Goal: Information Seeking & Learning: Learn about a topic

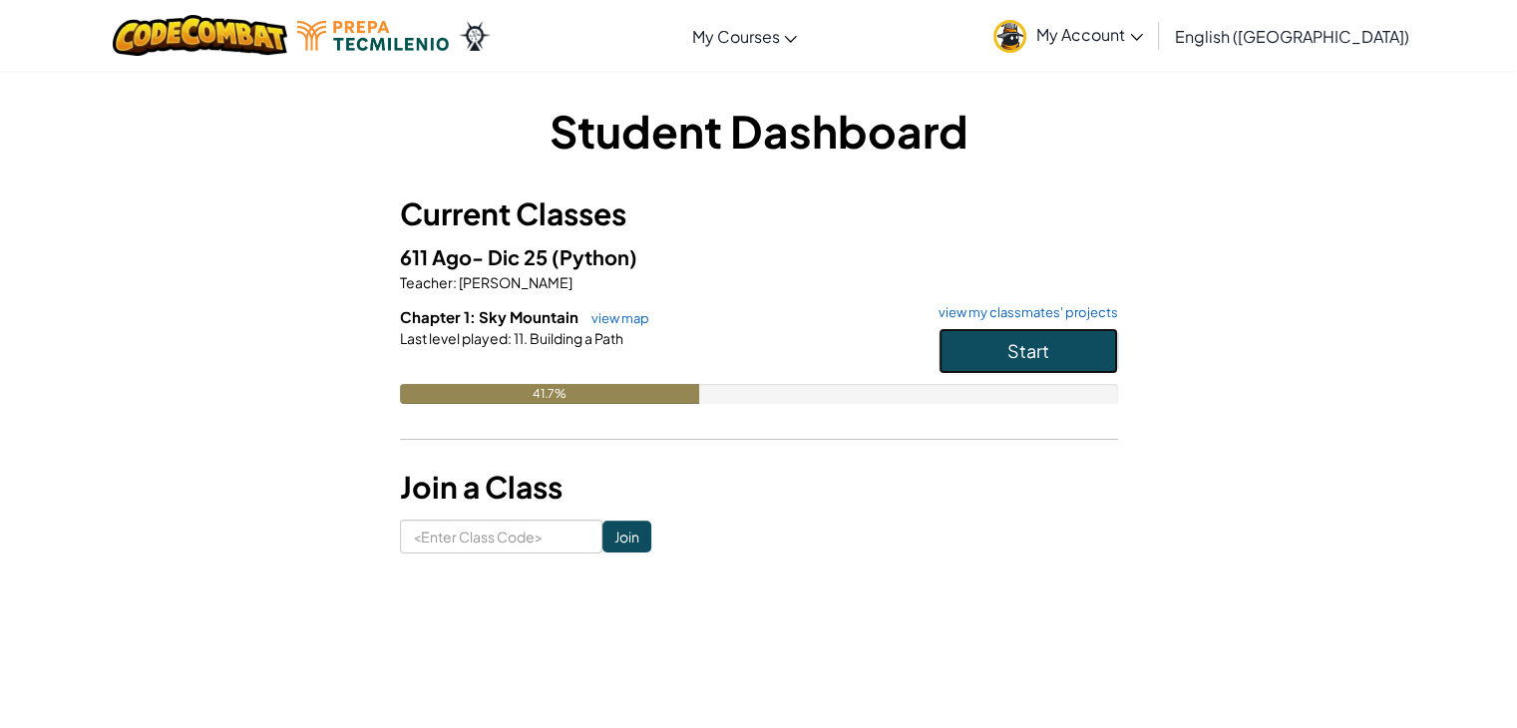
click at [1046, 347] on span "Start" at bounding box center [1028, 350] width 42 height 23
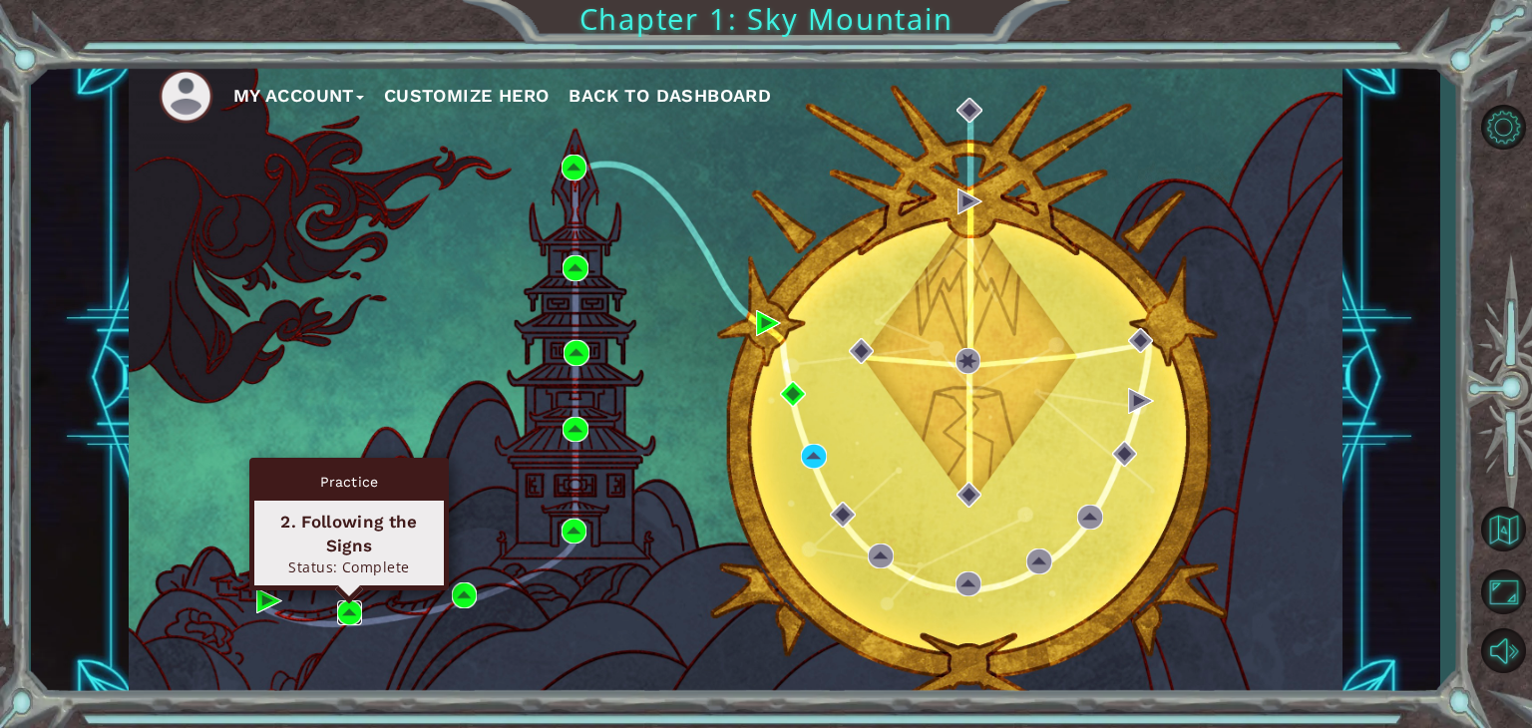
click at [353, 609] on img at bounding box center [350, 613] width 26 height 26
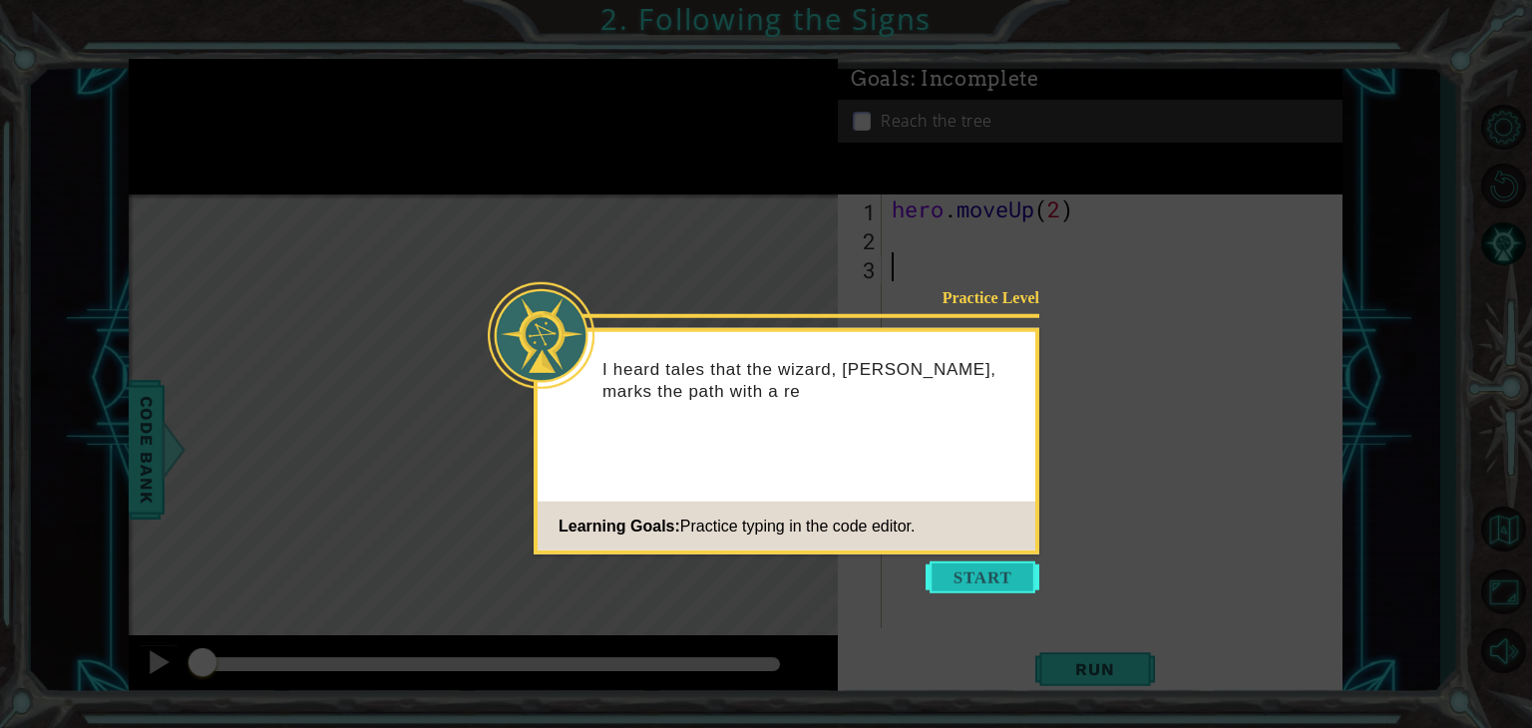
click at [974, 580] on button "Start" at bounding box center [983, 578] width 114 height 32
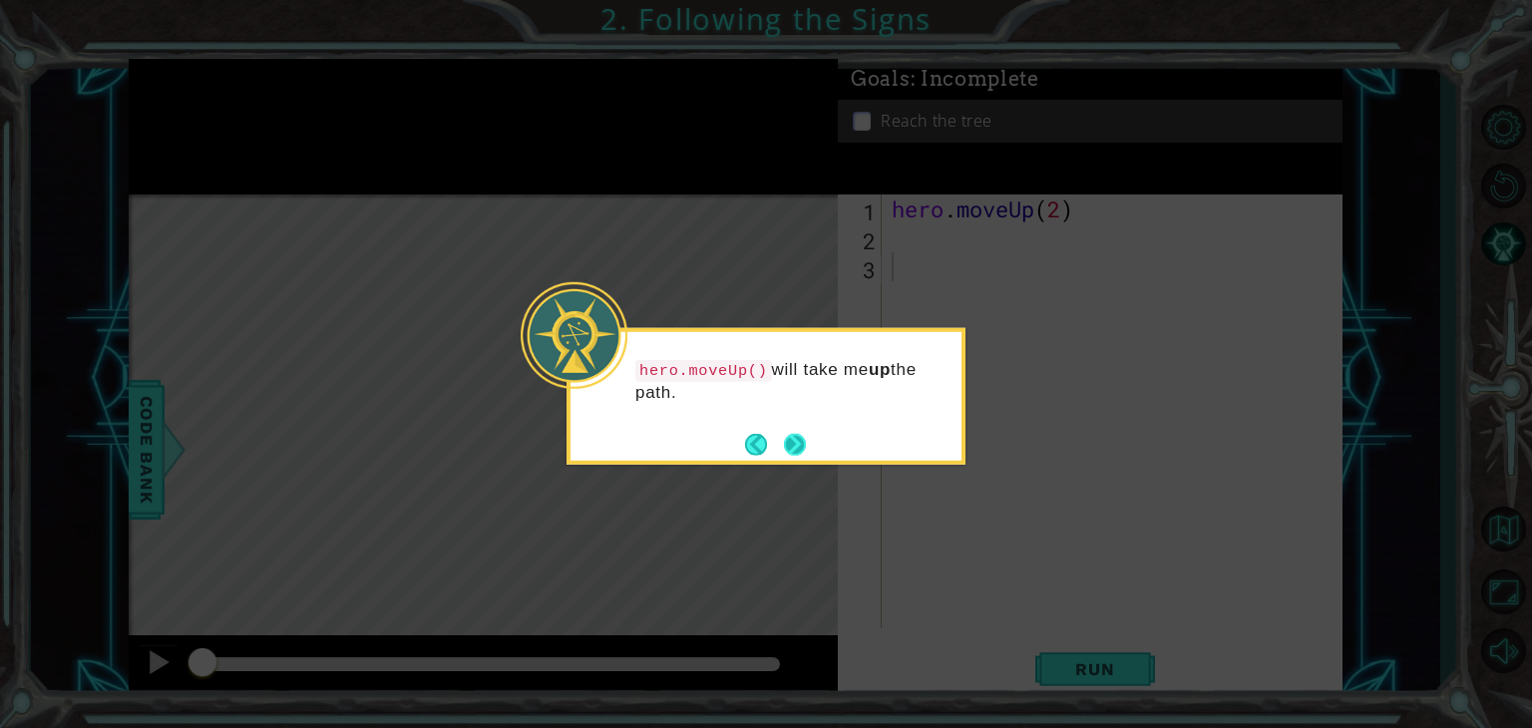
click at [800, 433] on button "Next" at bounding box center [795, 444] width 22 height 22
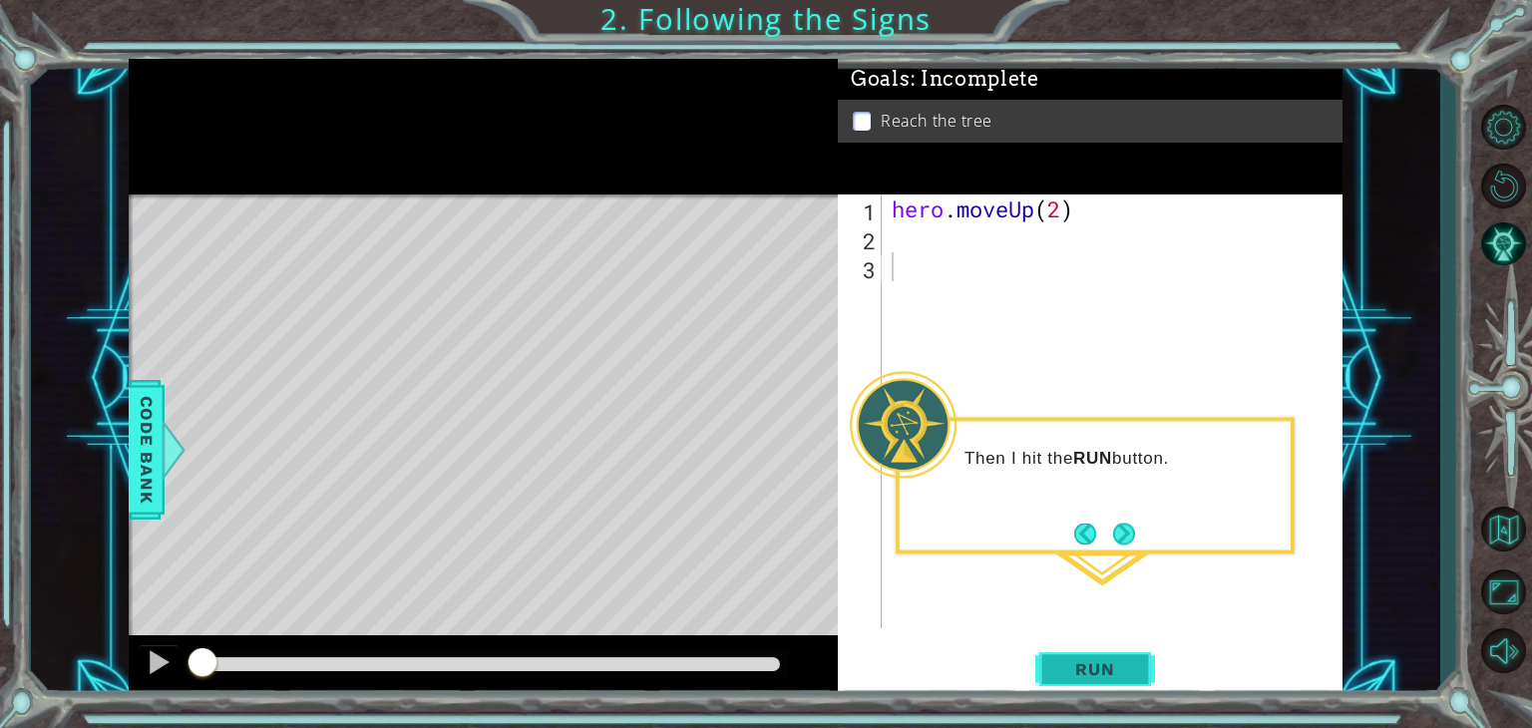
click at [1093, 651] on button "Run" at bounding box center [1095, 669] width 120 height 51
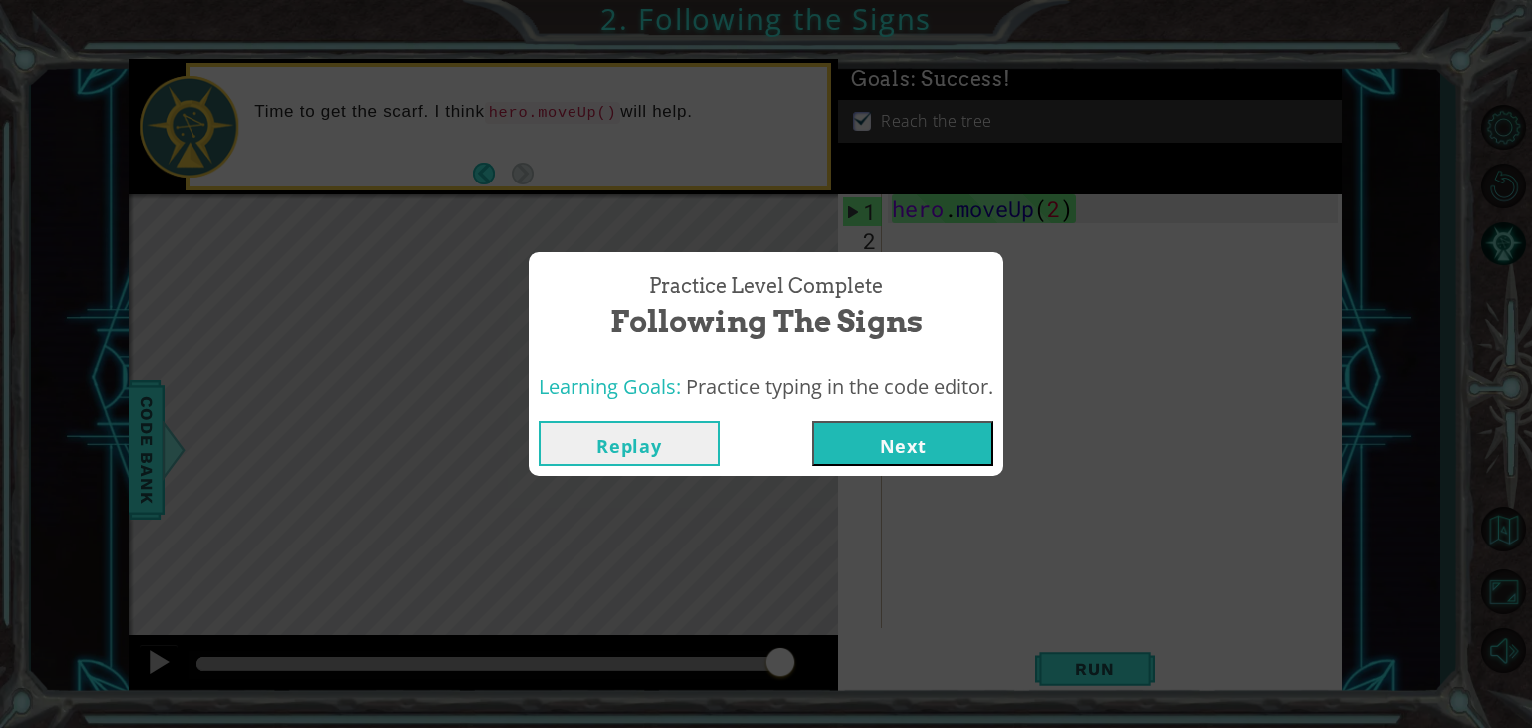
click at [973, 443] on button "Next" at bounding box center [903, 443] width 182 height 45
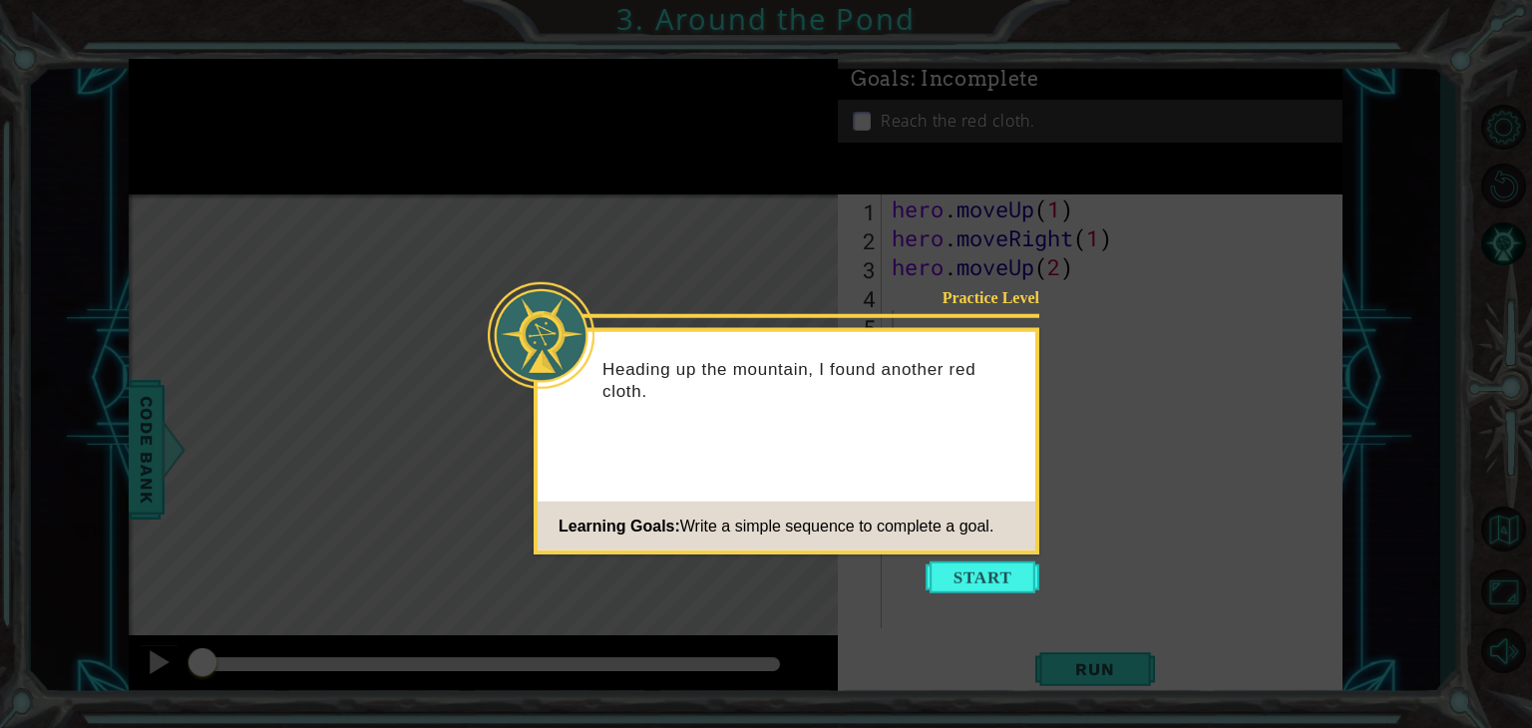
click at [952, 594] on icon at bounding box center [766, 364] width 1532 height 728
click at [954, 591] on button "Start" at bounding box center [983, 578] width 114 height 32
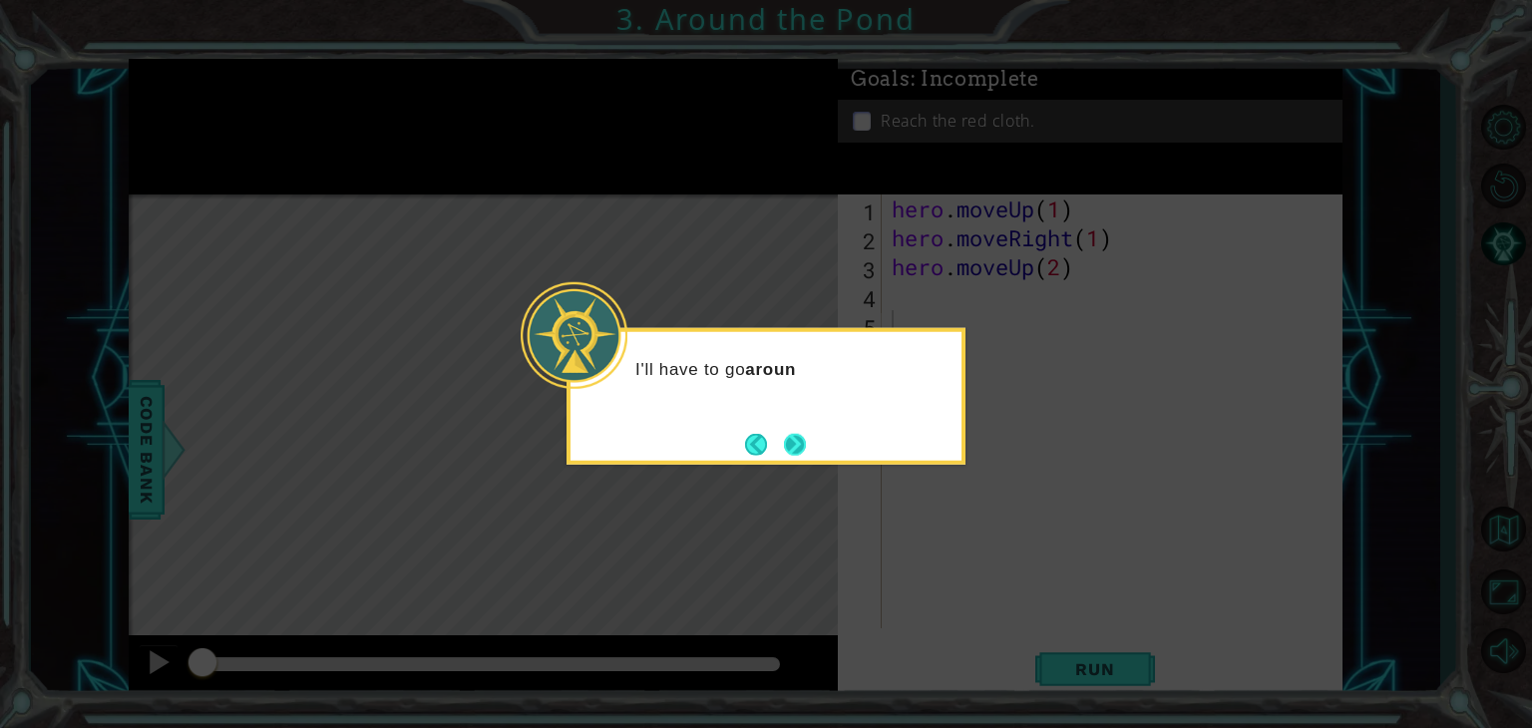
click at [794, 433] on button "Next" at bounding box center [795, 444] width 22 height 22
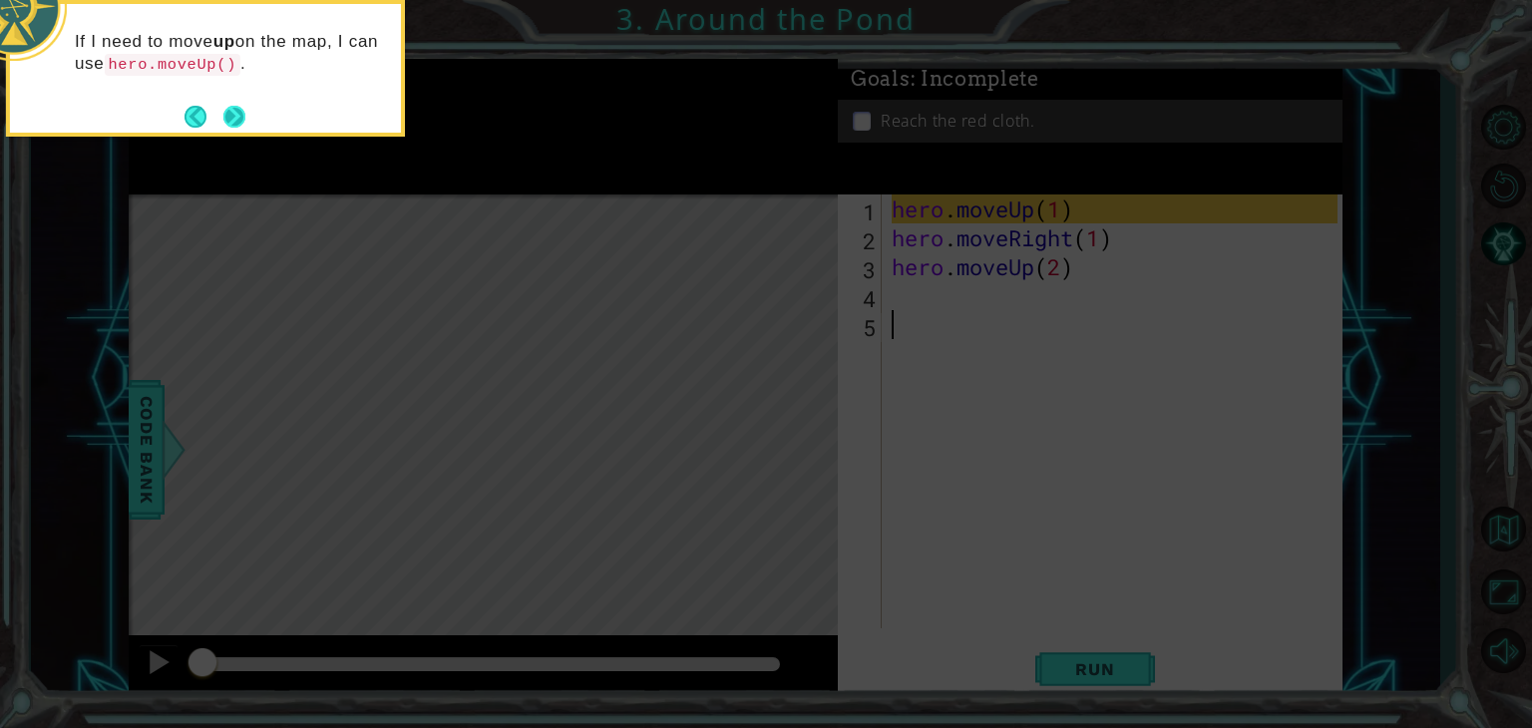
click at [232, 119] on button "Next" at bounding box center [234, 117] width 22 height 22
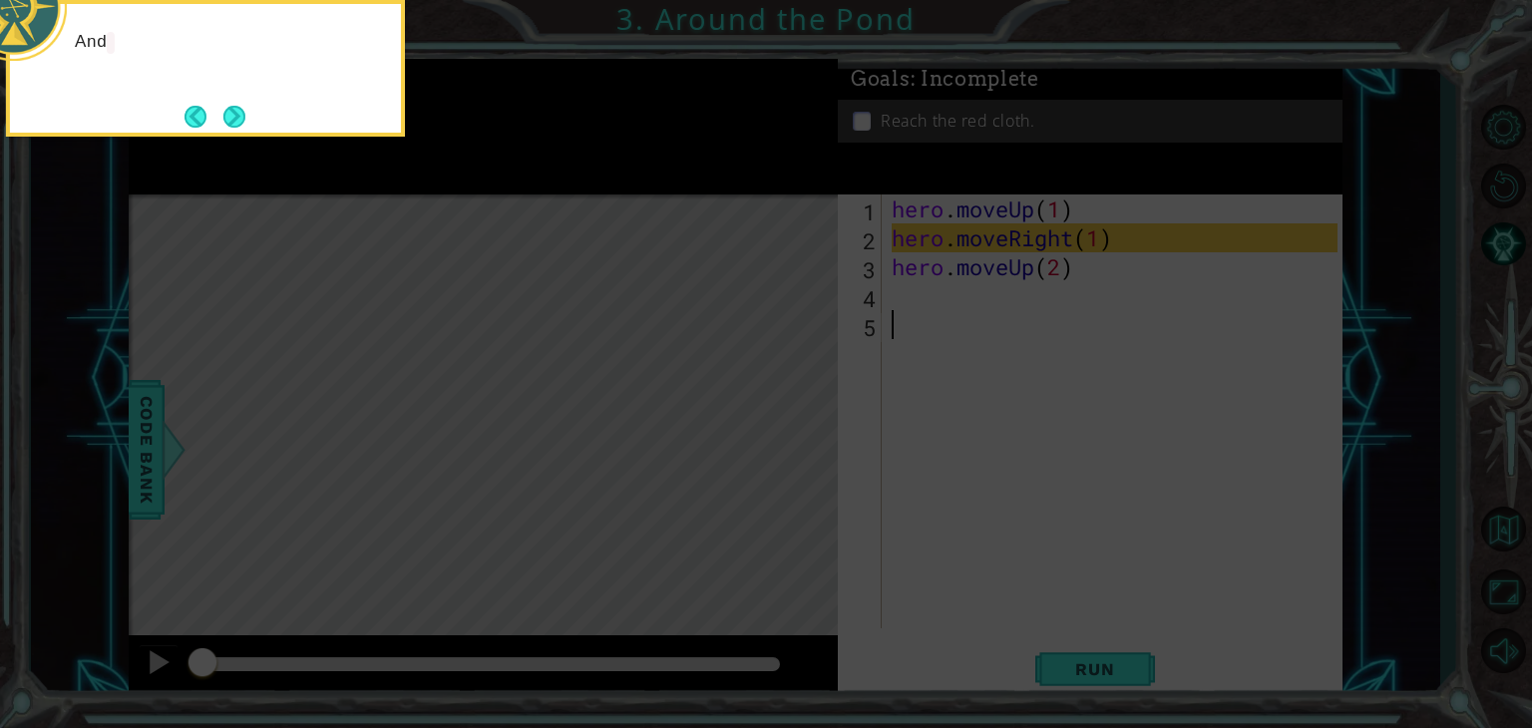
click at [232, 119] on button "Next" at bounding box center [234, 117] width 22 height 22
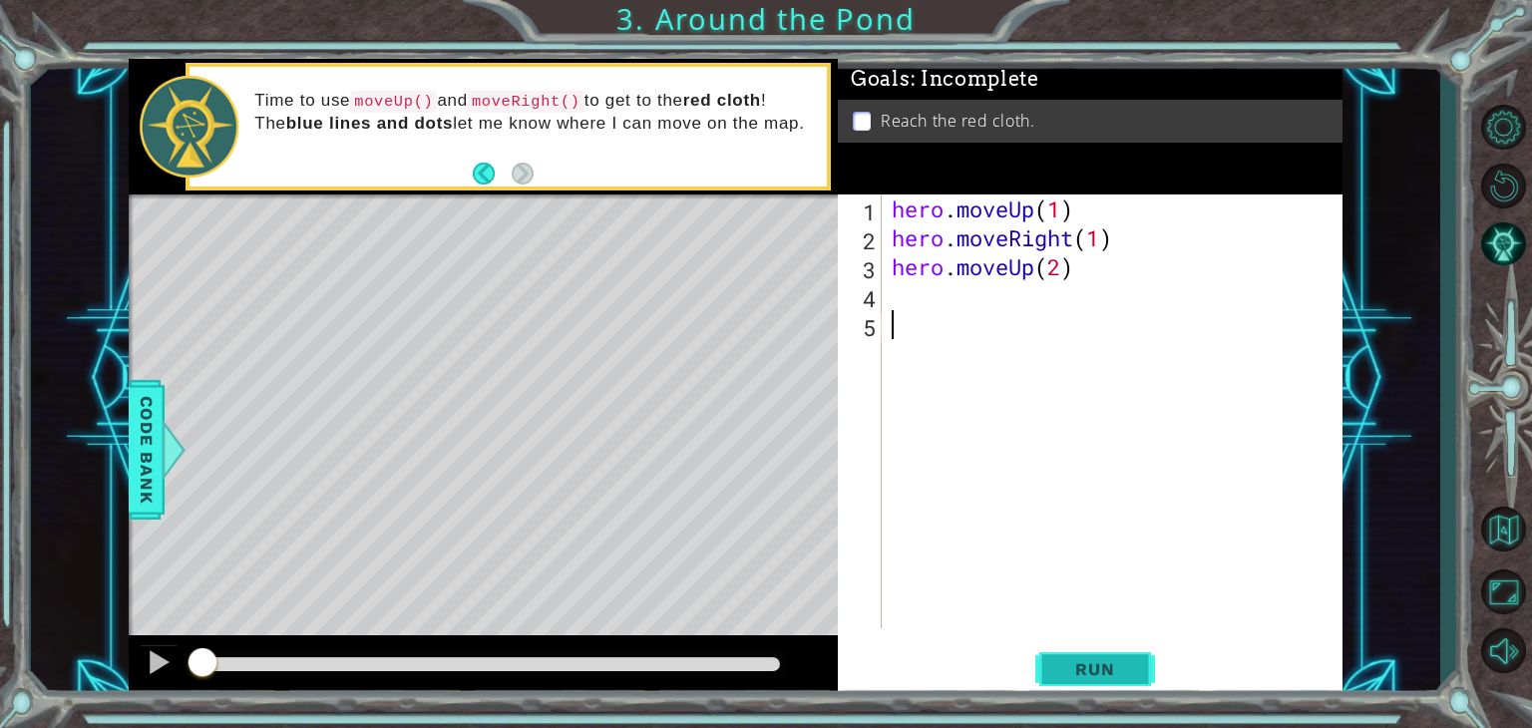
click at [1057, 655] on button "Run" at bounding box center [1095, 669] width 120 height 51
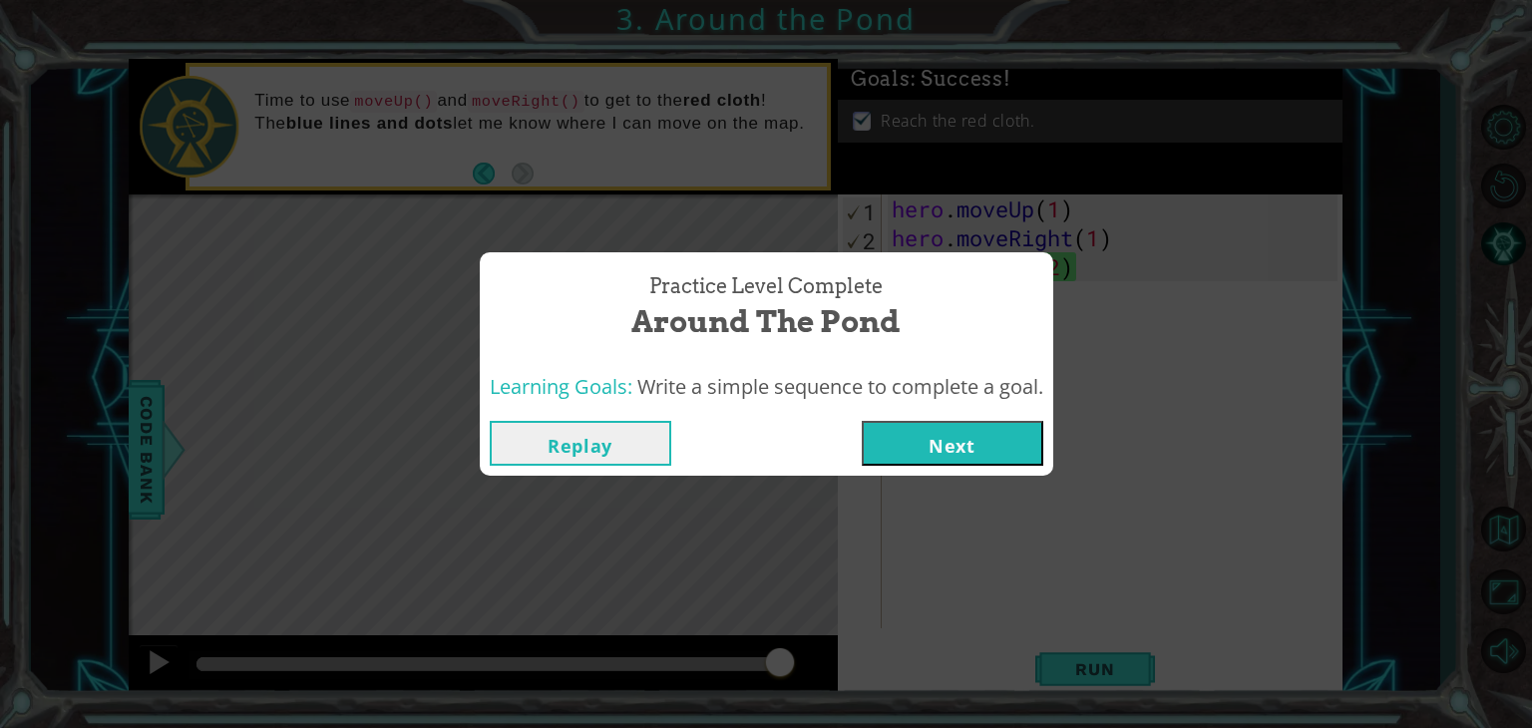
click at [1010, 454] on button "Next" at bounding box center [953, 443] width 182 height 45
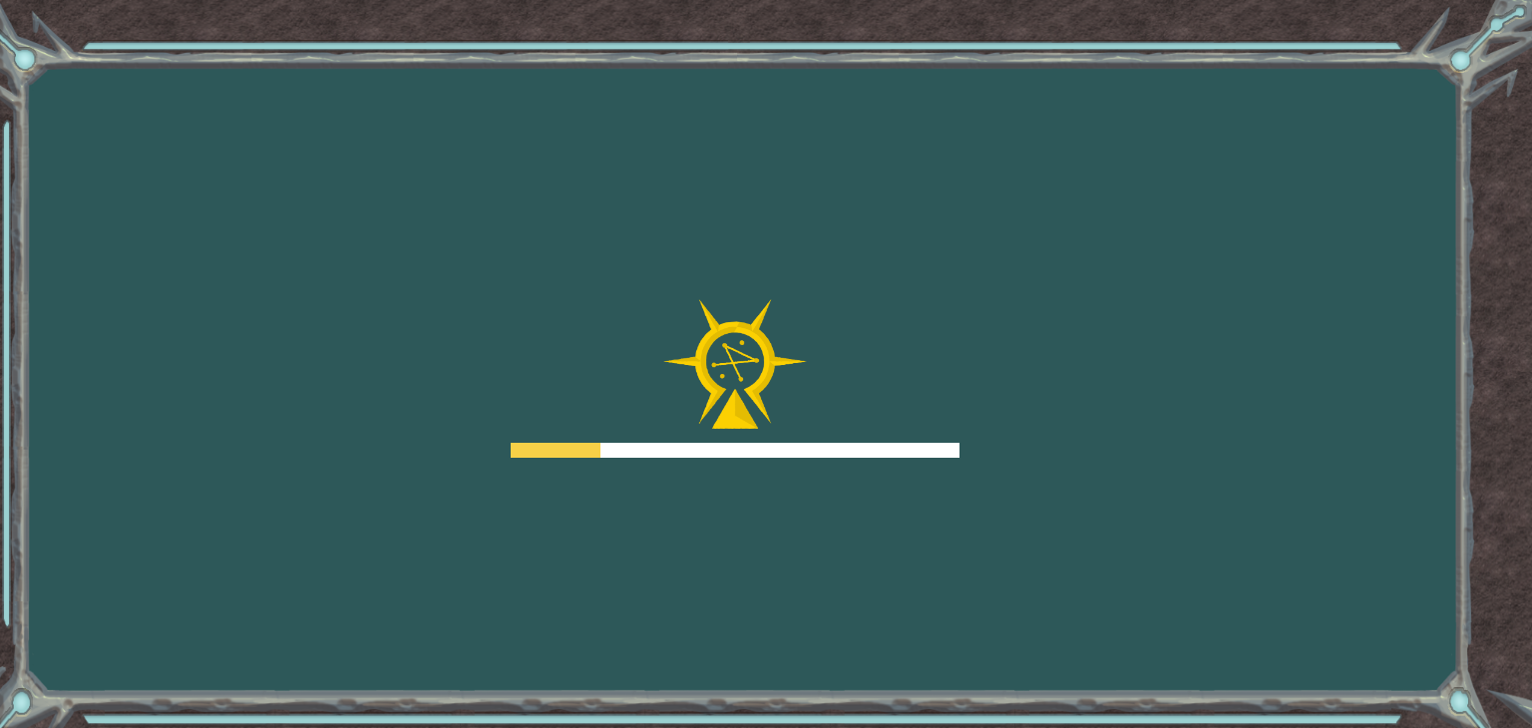
click at [1010, 454] on body "Goals Error loading from server. Try refreshing the page. You'll need to join a…" at bounding box center [766, 364] width 1532 height 728
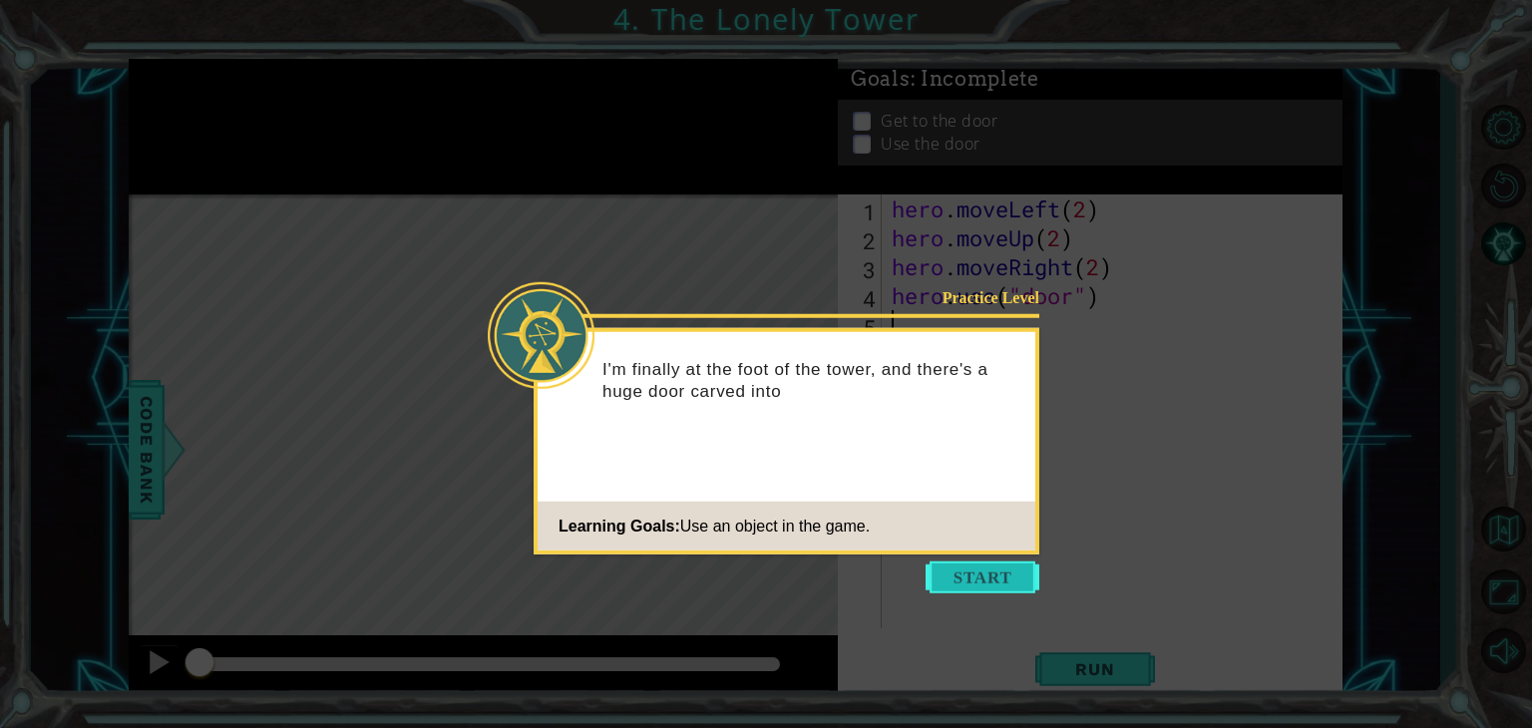
click at [978, 562] on button "Start" at bounding box center [983, 578] width 114 height 32
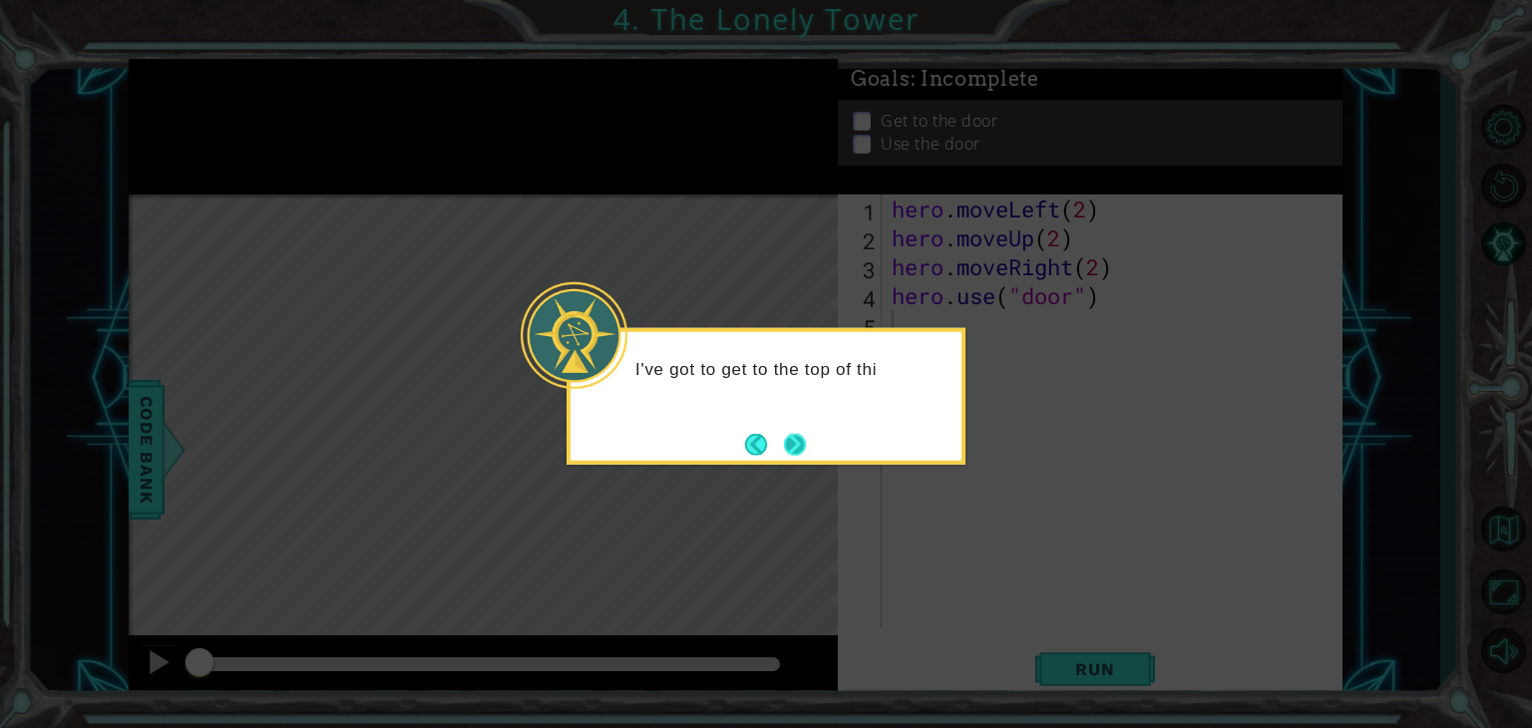
click at [786, 433] on button "Next" at bounding box center [795, 444] width 22 height 22
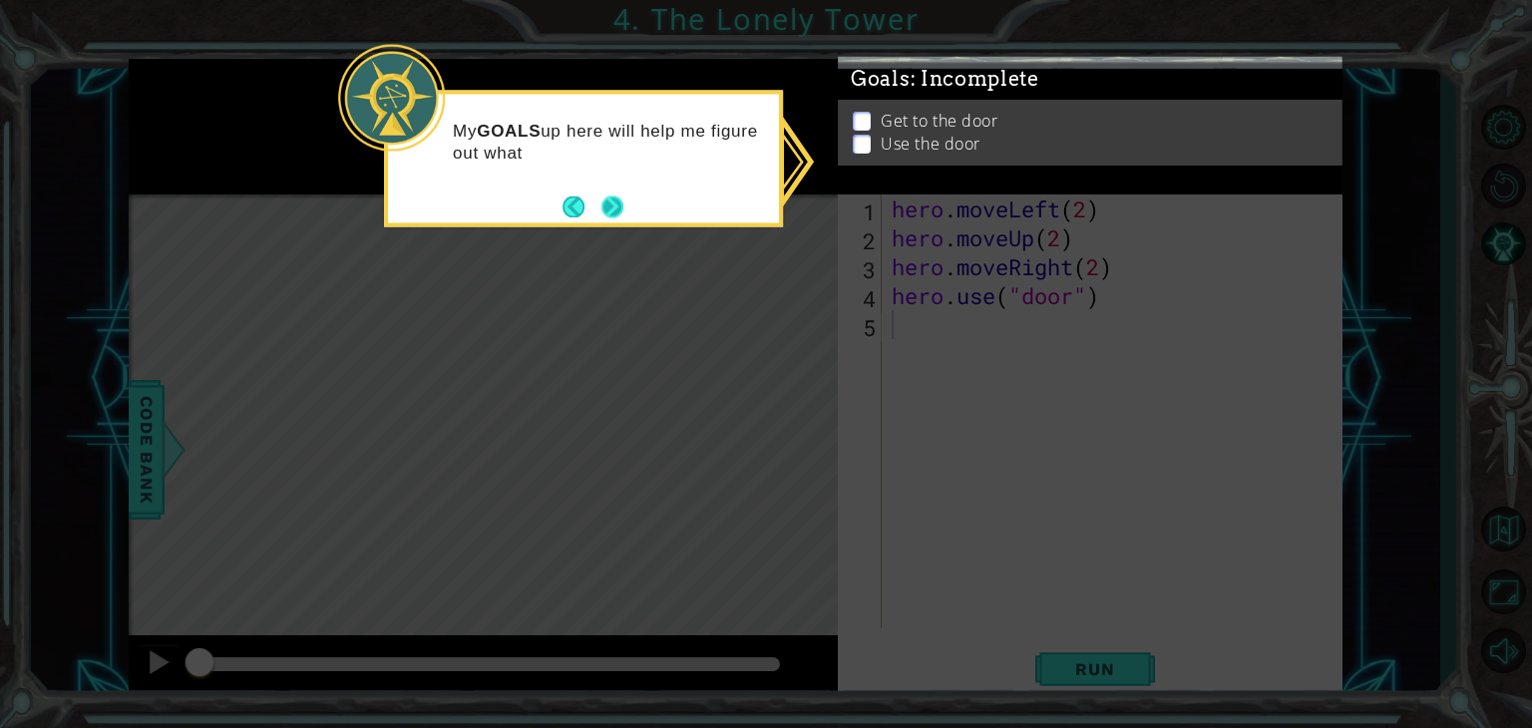
click at [621, 211] on button "Next" at bounding box center [612, 207] width 22 height 22
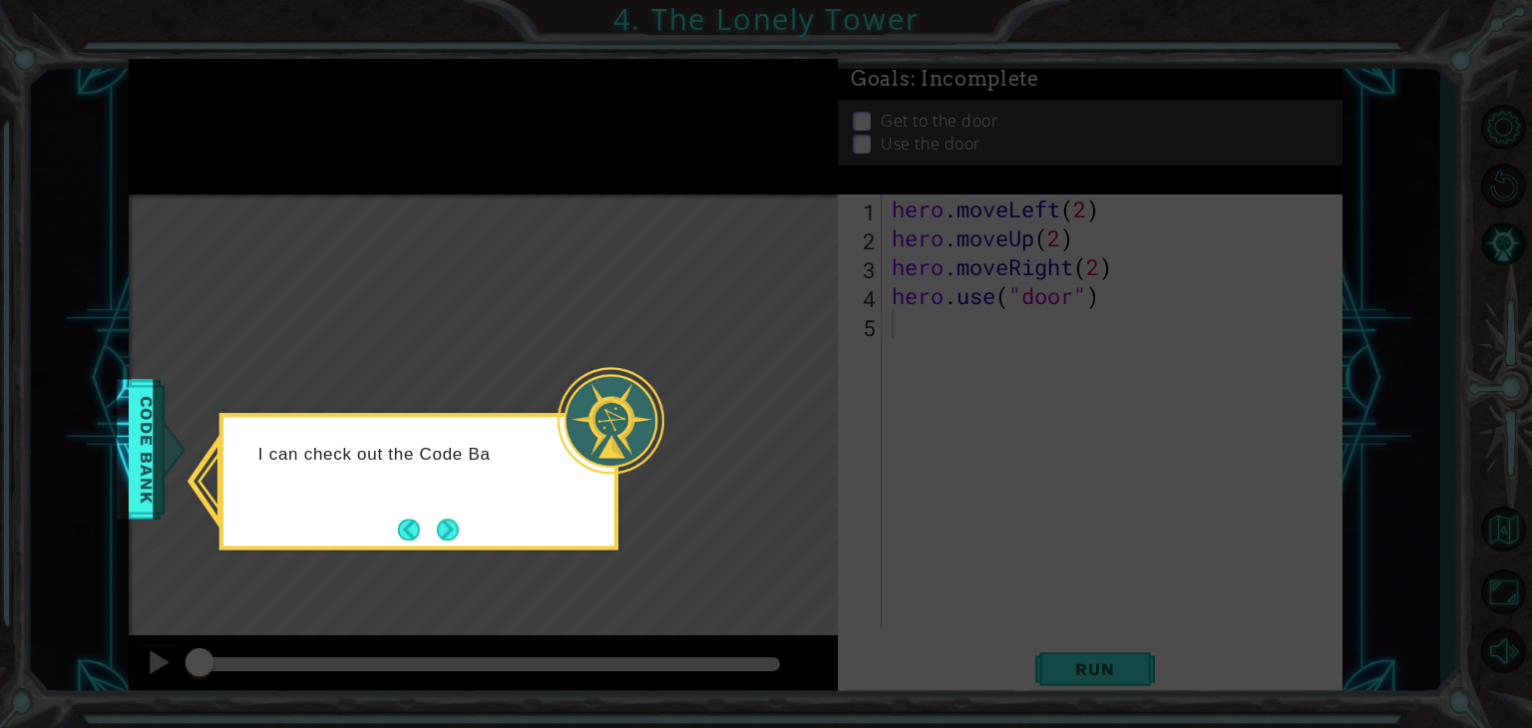
click at [469, 512] on div "I can check out the Code Ba" at bounding box center [418, 481] width 399 height 137
click at [463, 524] on div "I can check out the Code Bank to see all the ac" at bounding box center [418, 475] width 391 height 101
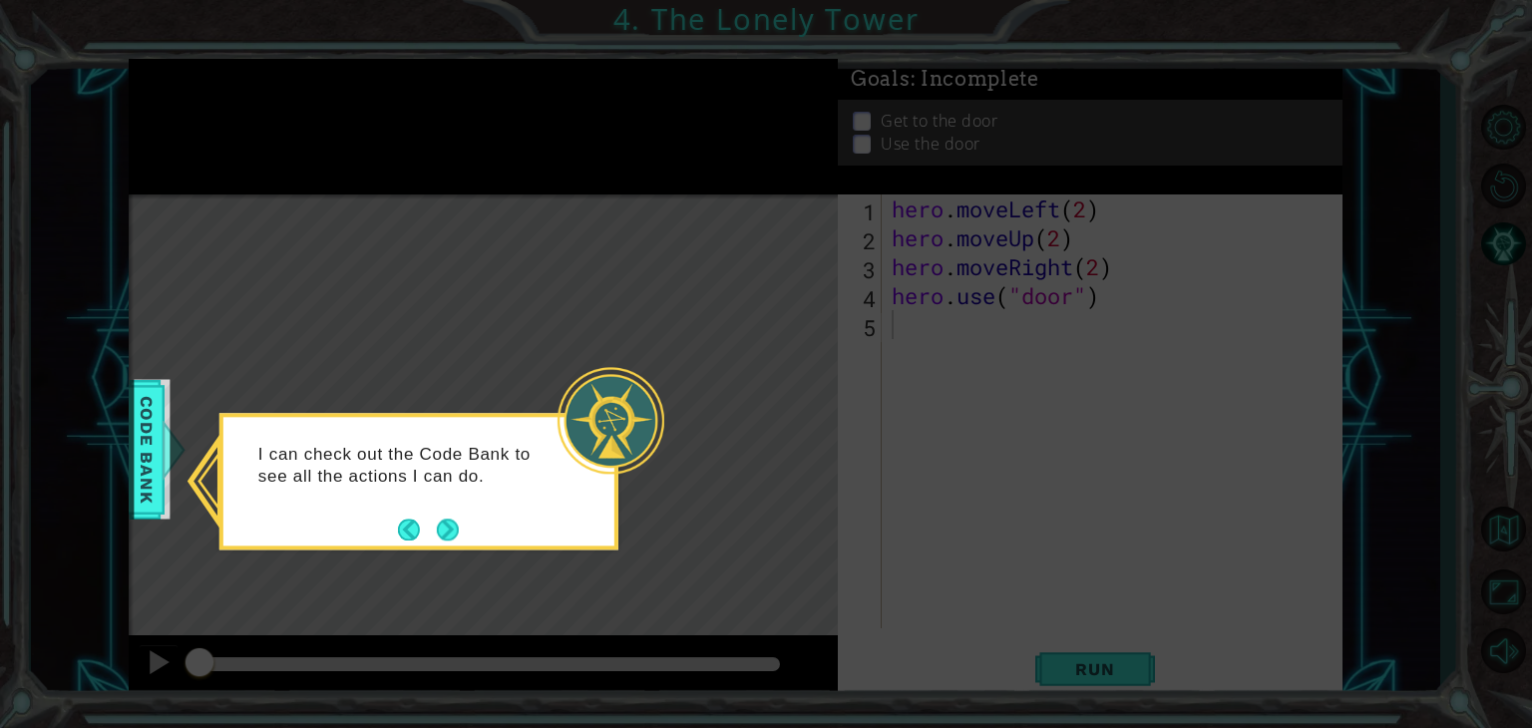
click at [461, 524] on div "I can check out the Code Bank to see all the actions I can do." at bounding box center [418, 475] width 391 height 101
click at [439, 531] on button "Next" at bounding box center [448, 530] width 22 height 22
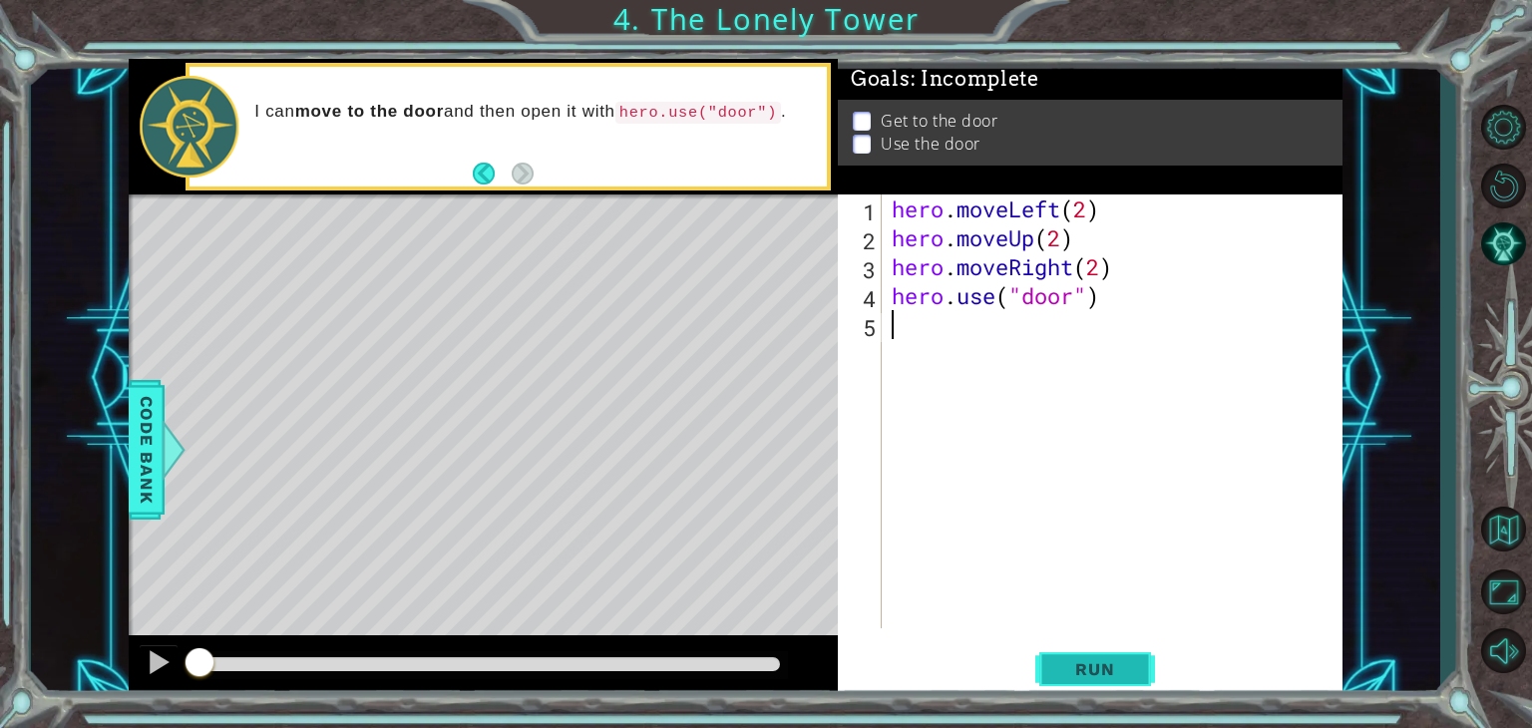
click at [1069, 673] on span "Run" at bounding box center [1094, 669] width 79 height 20
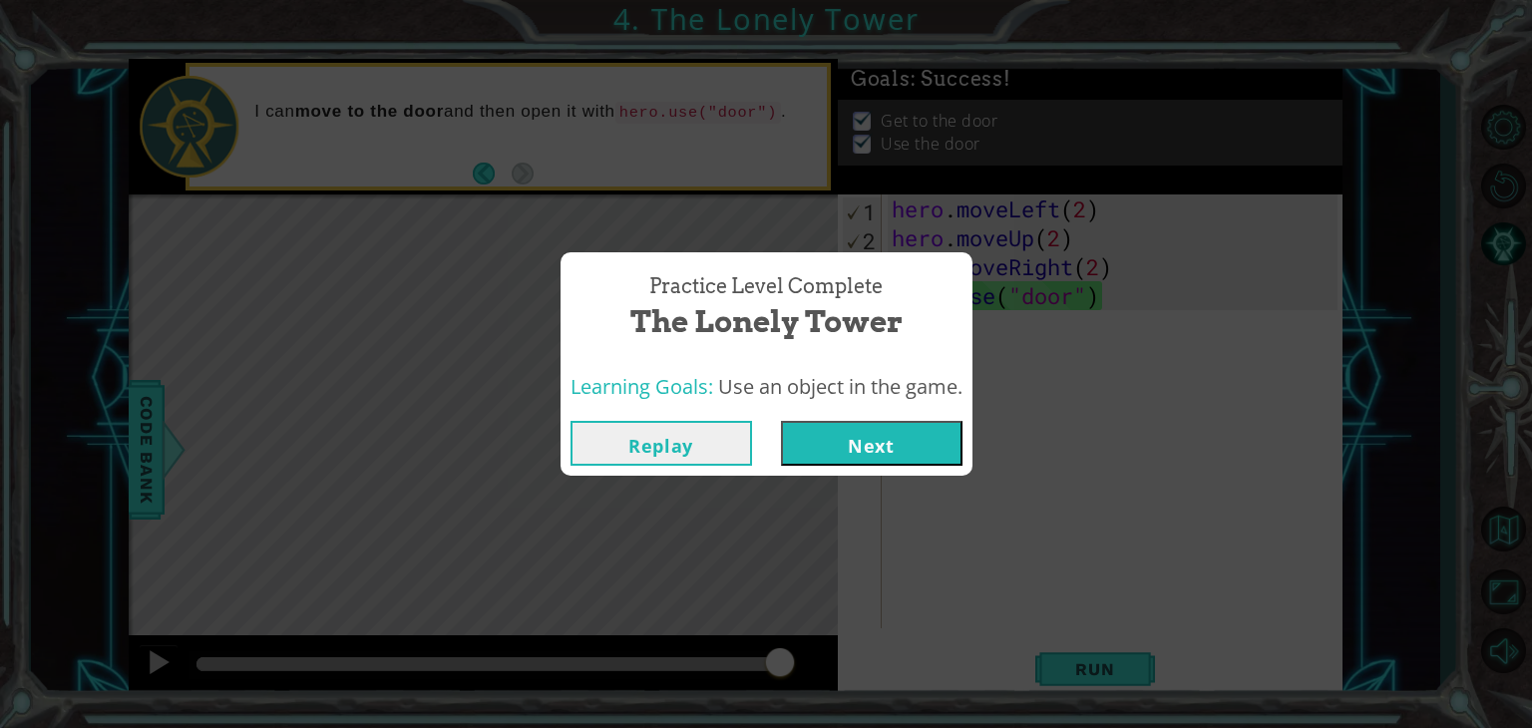
click at [909, 427] on button "Next" at bounding box center [872, 443] width 182 height 45
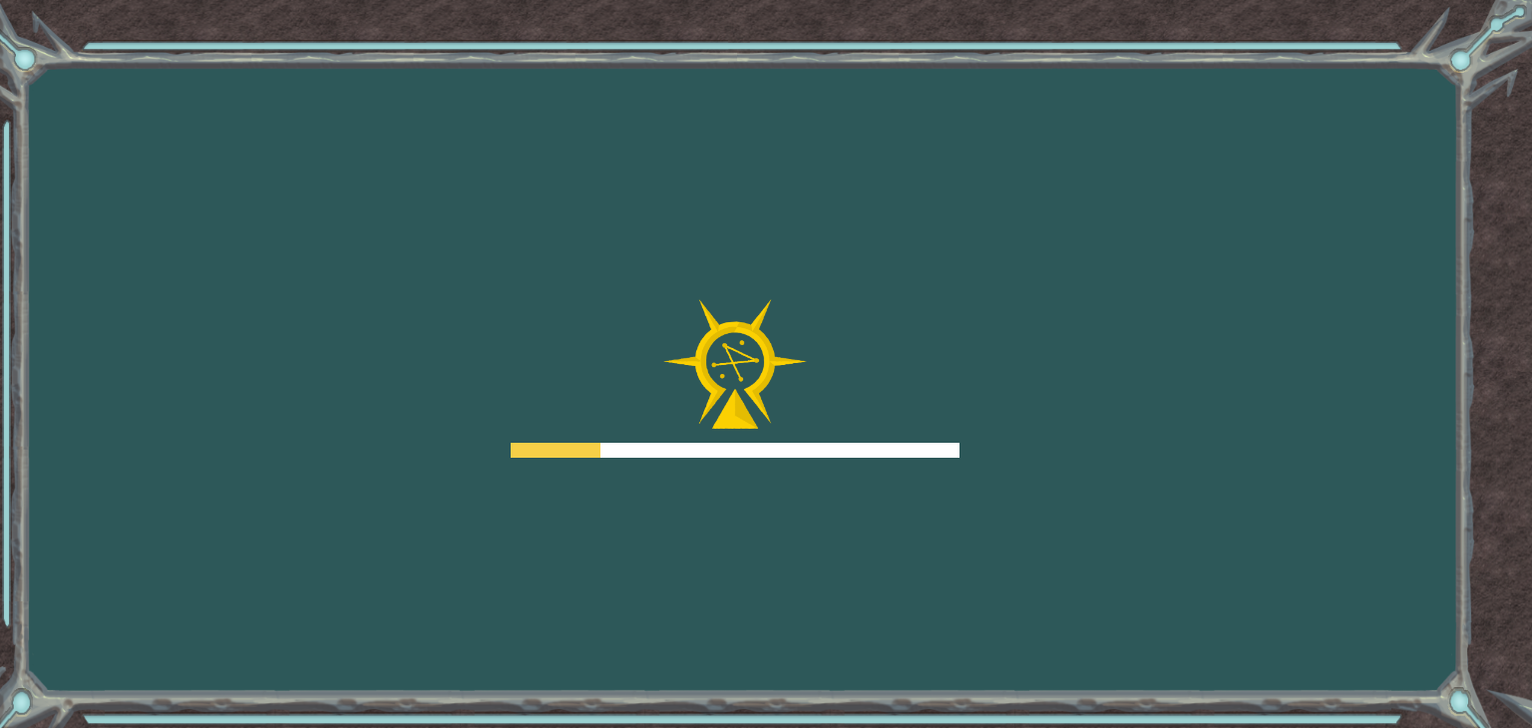
click at [909, 427] on div at bounding box center [735, 379] width 449 height 160
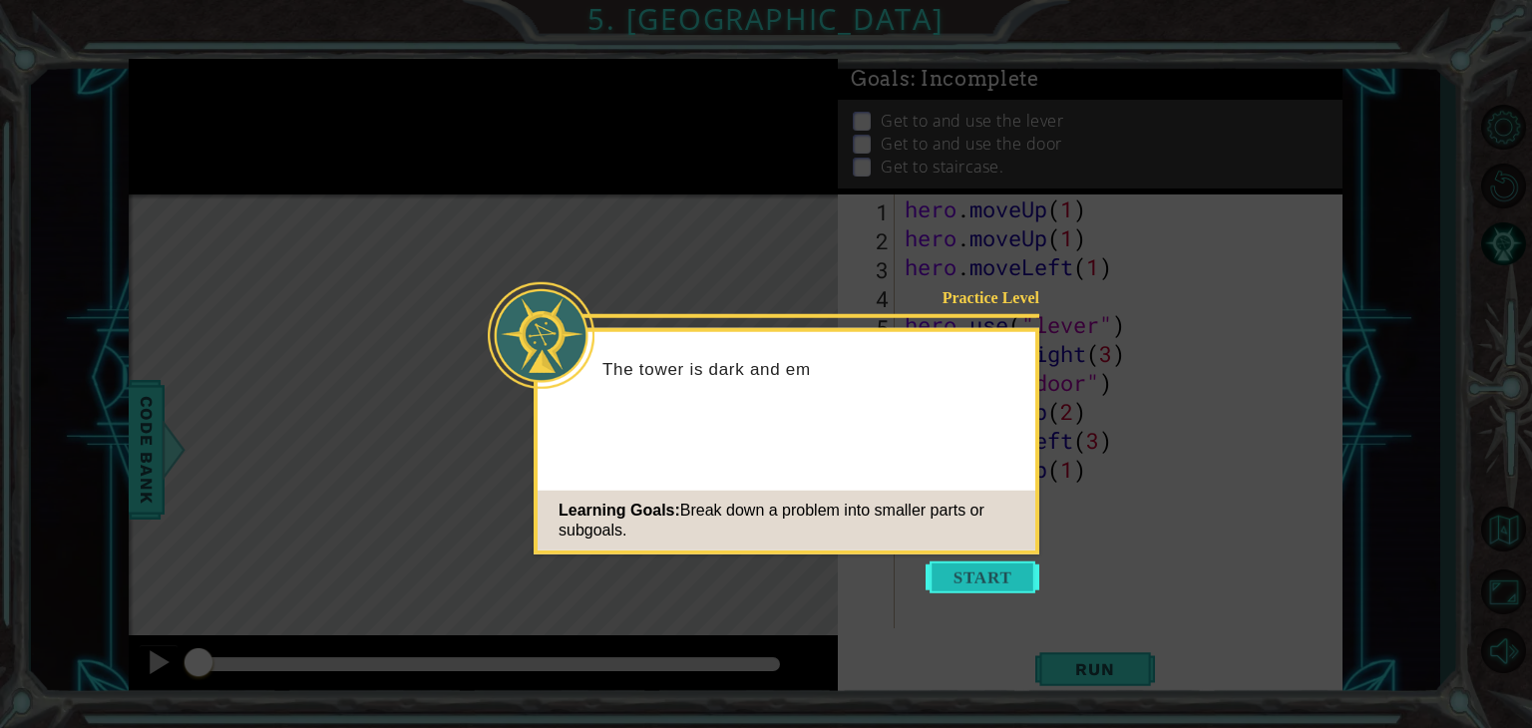
click at [990, 576] on button "Start" at bounding box center [983, 578] width 114 height 32
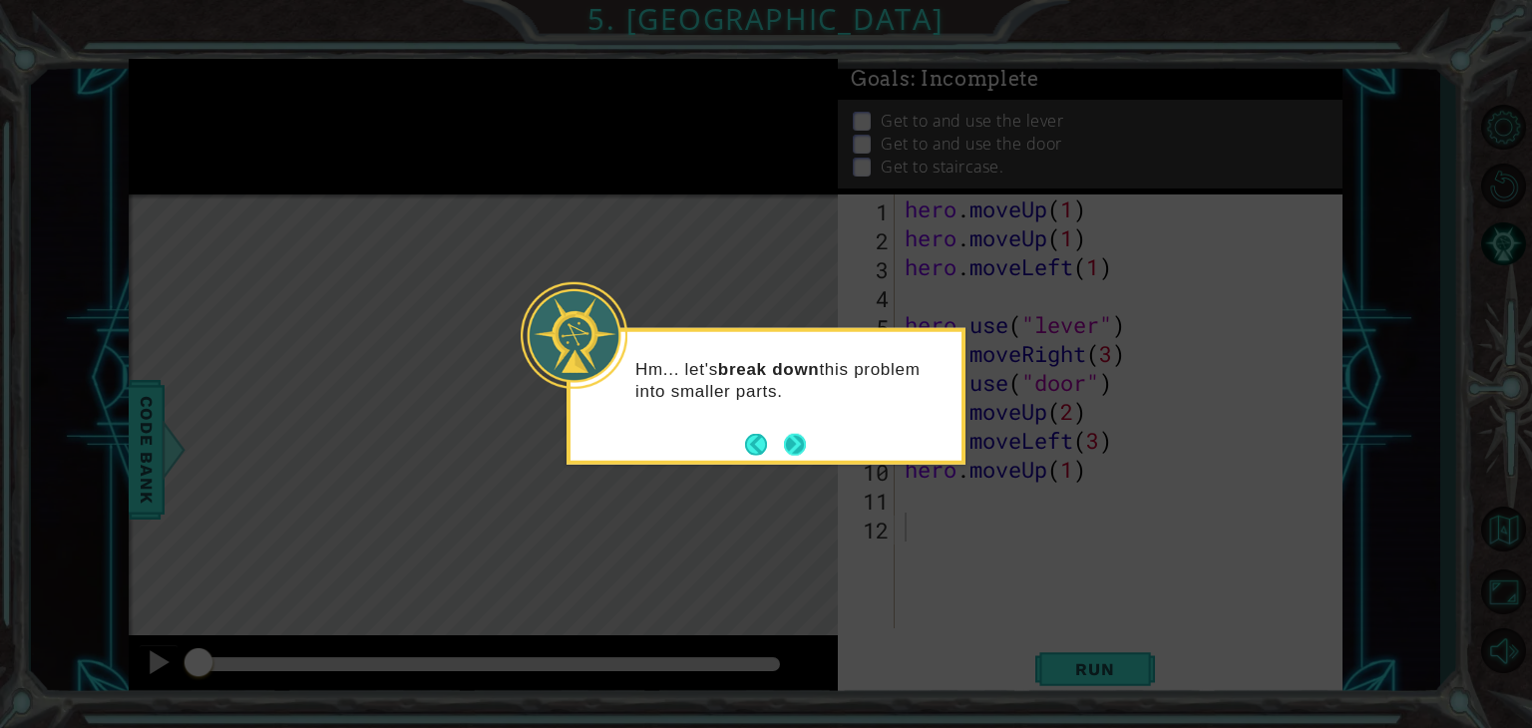
click at [794, 440] on button "Next" at bounding box center [795, 444] width 22 height 22
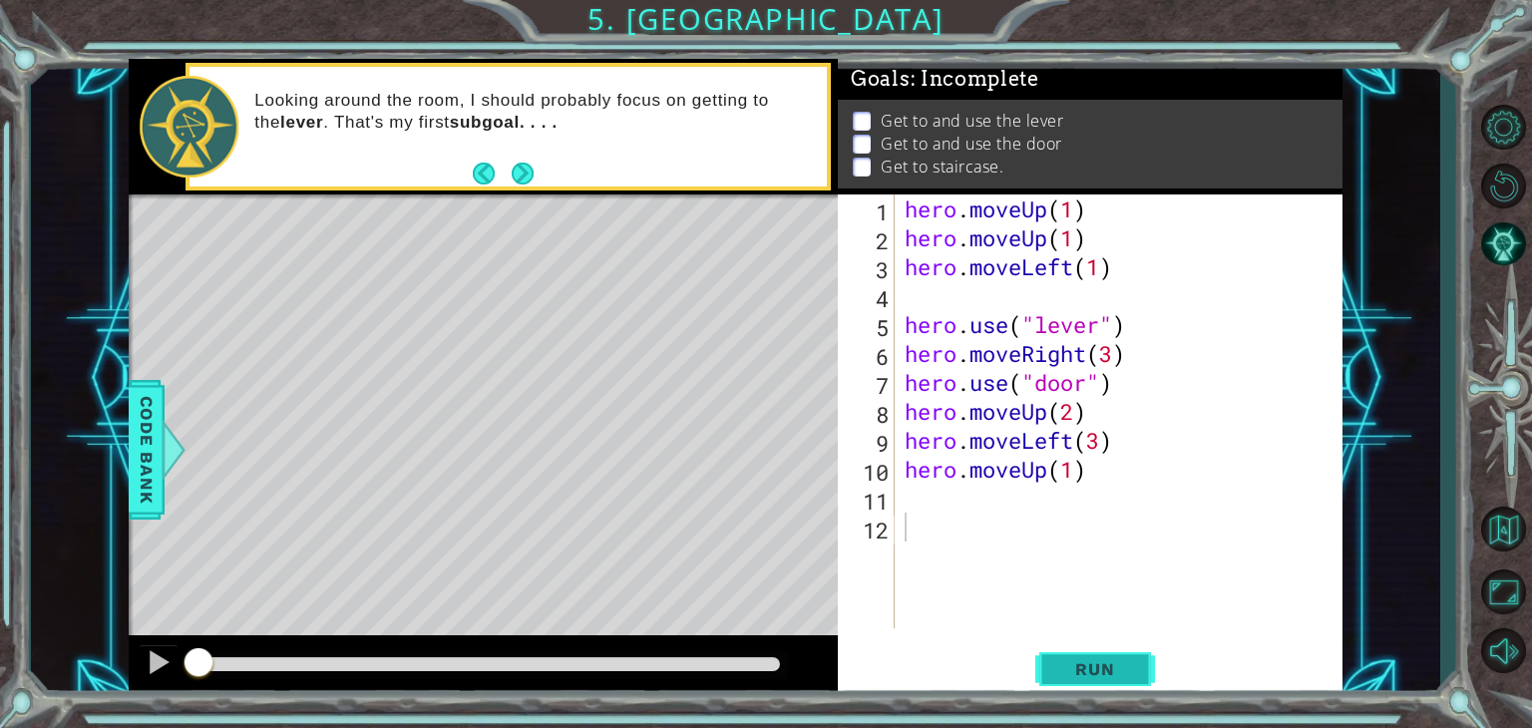
click at [1081, 653] on button "Run" at bounding box center [1095, 669] width 120 height 51
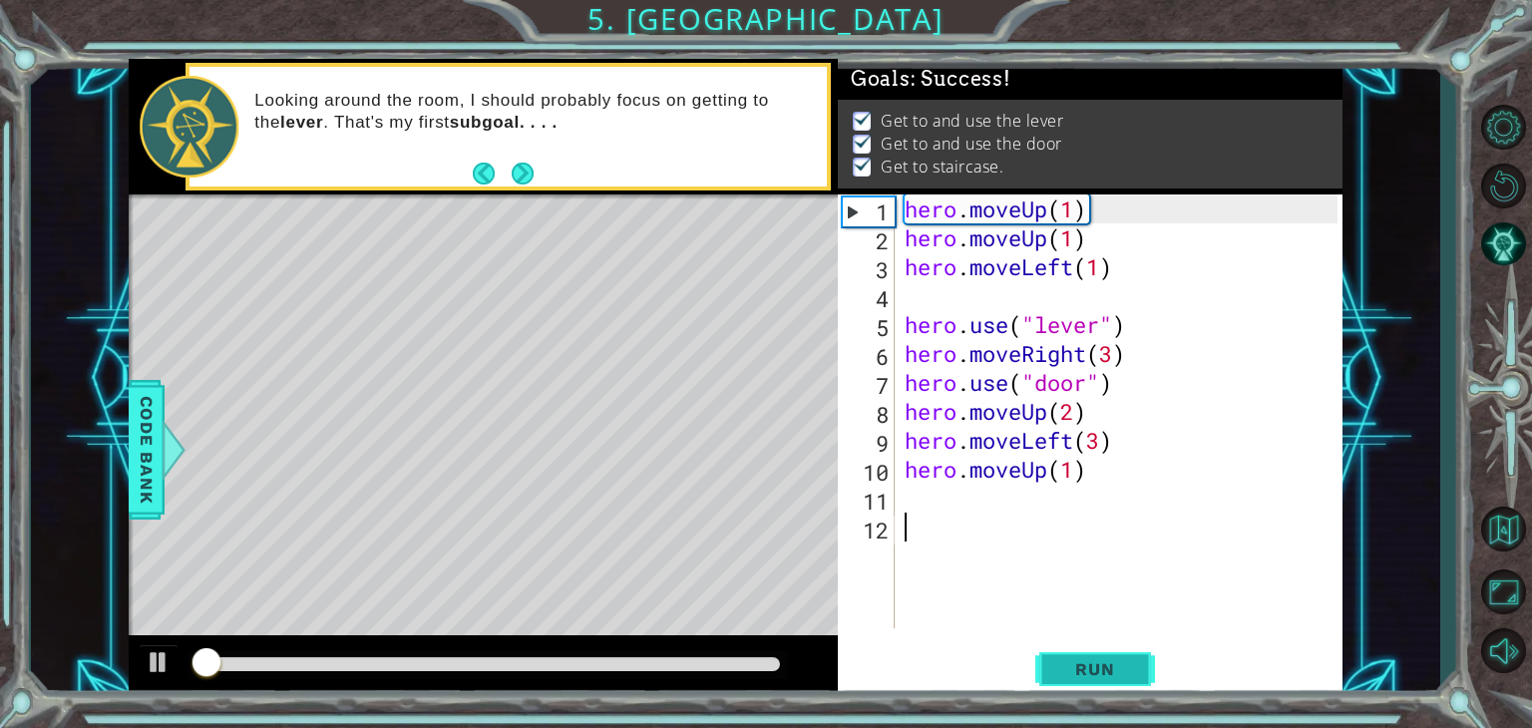
click at [1081, 653] on button "Run" at bounding box center [1095, 669] width 120 height 51
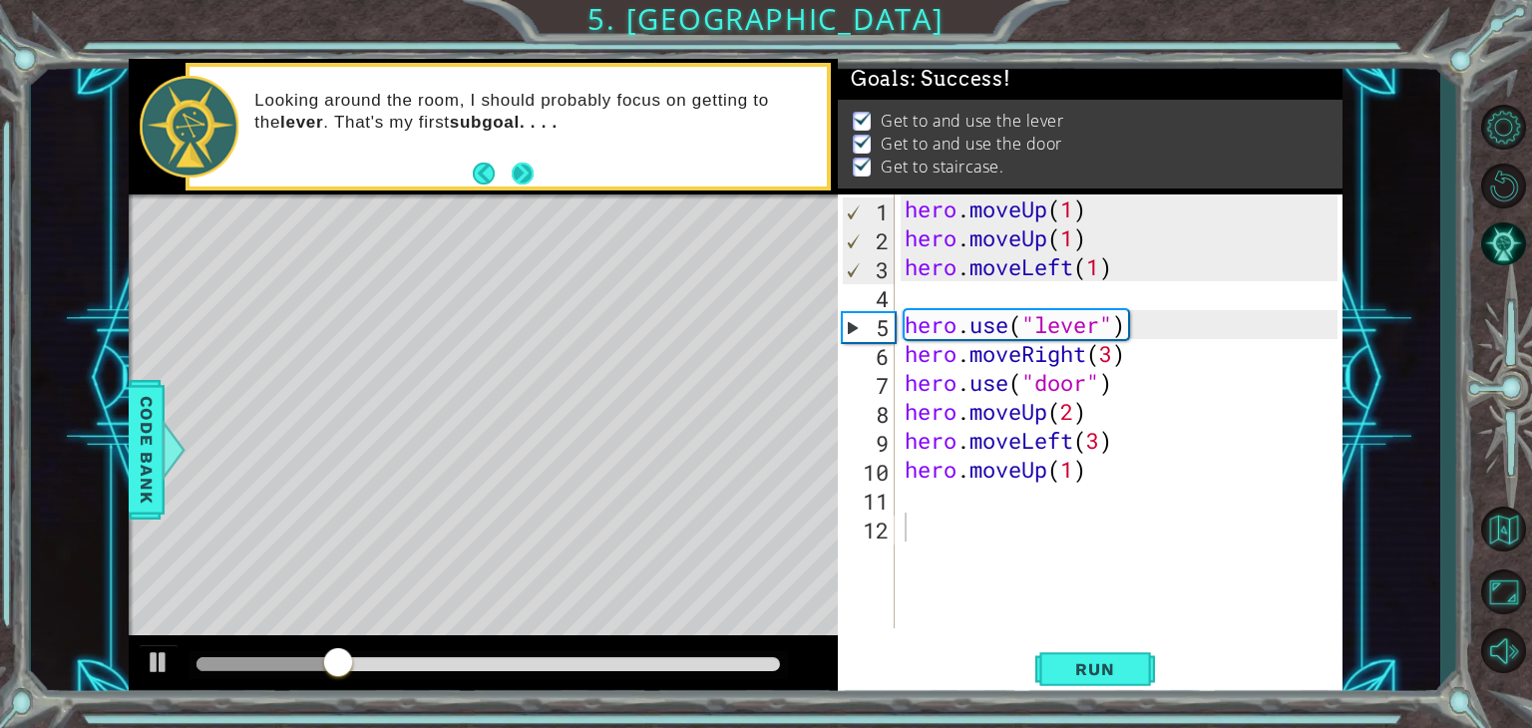
click at [525, 168] on button "Next" at bounding box center [523, 173] width 22 height 22
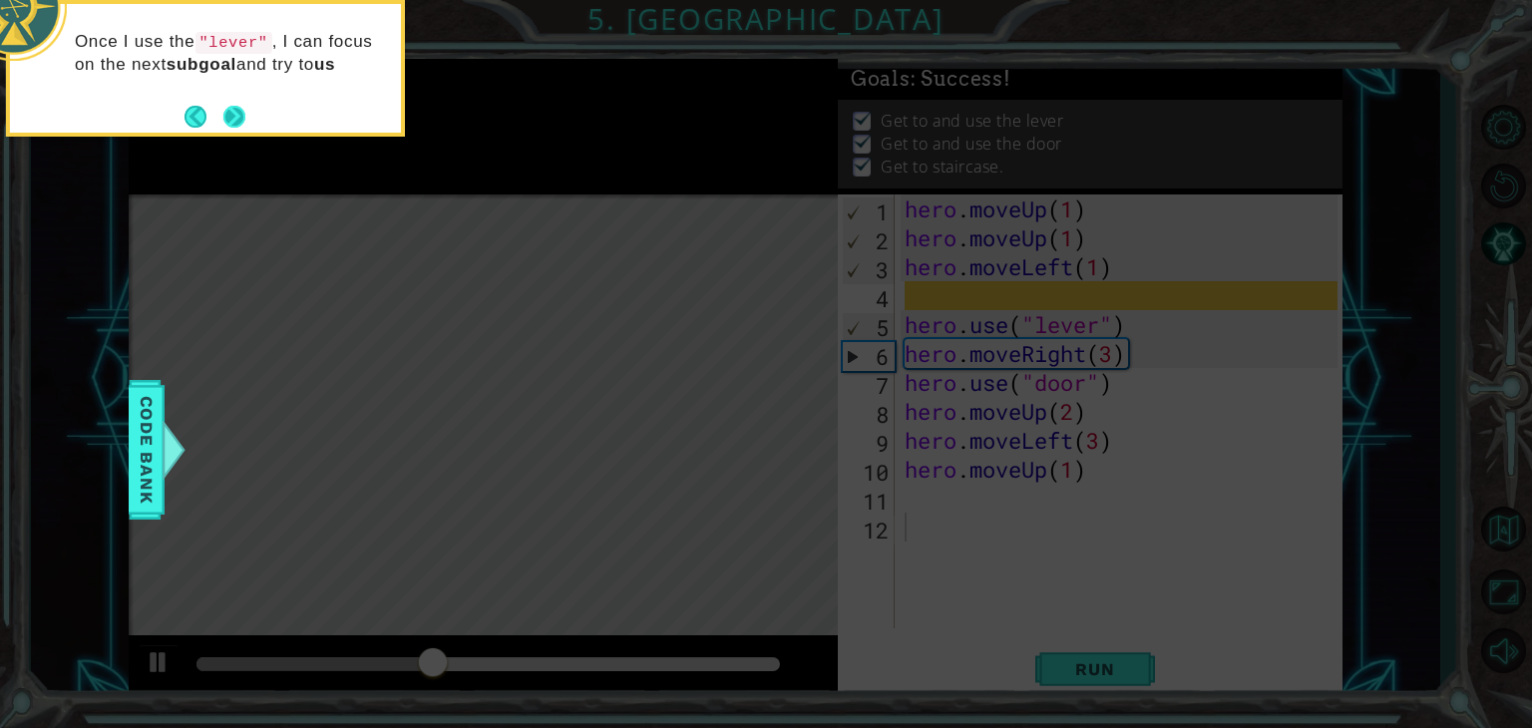
click at [234, 105] on footer at bounding box center [215, 117] width 61 height 30
click at [234, 105] on footer at bounding box center [215, 119] width 61 height 30
click at [234, 108] on button "Next" at bounding box center [234, 119] width 22 height 22
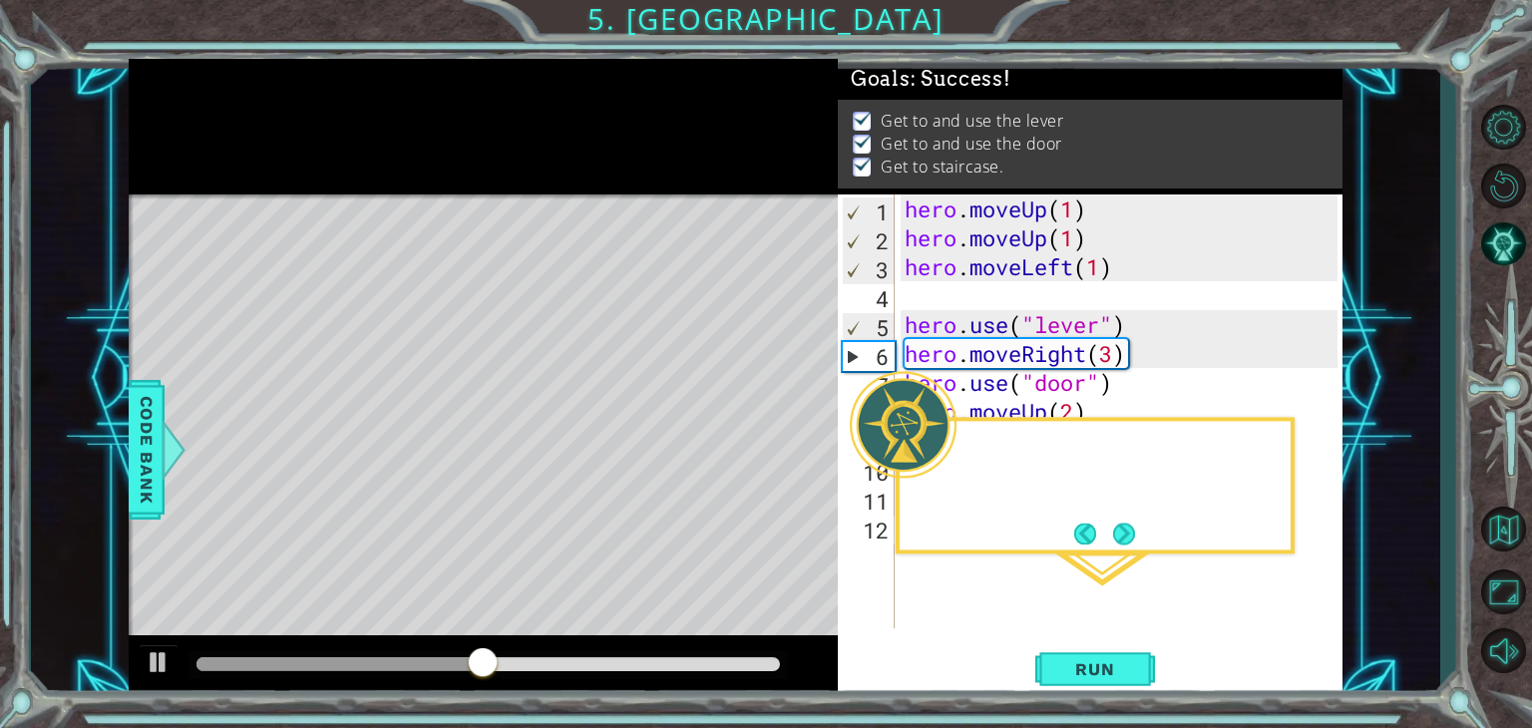
click at [234, 105] on div at bounding box center [483, 127] width 709 height 137
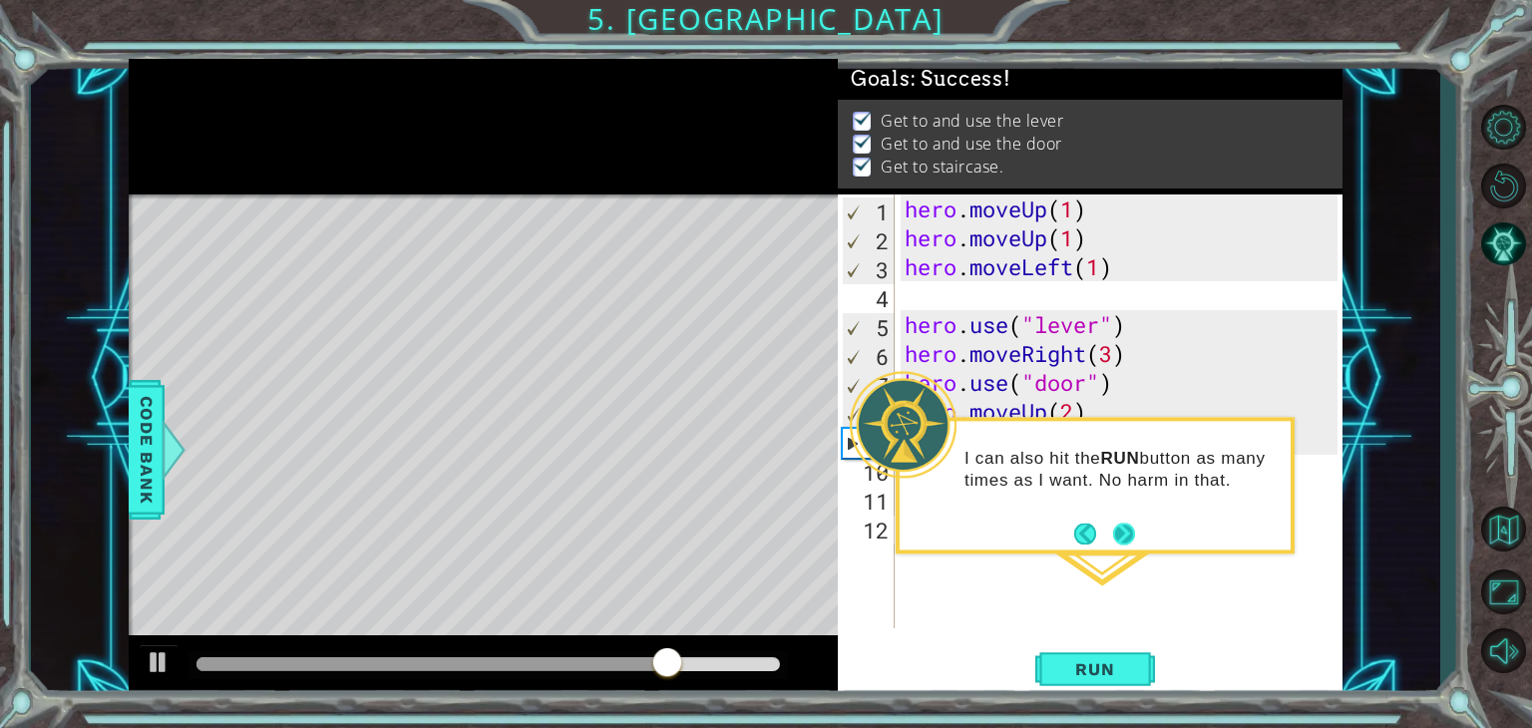
click at [1117, 525] on button "Next" at bounding box center [1124, 534] width 22 height 22
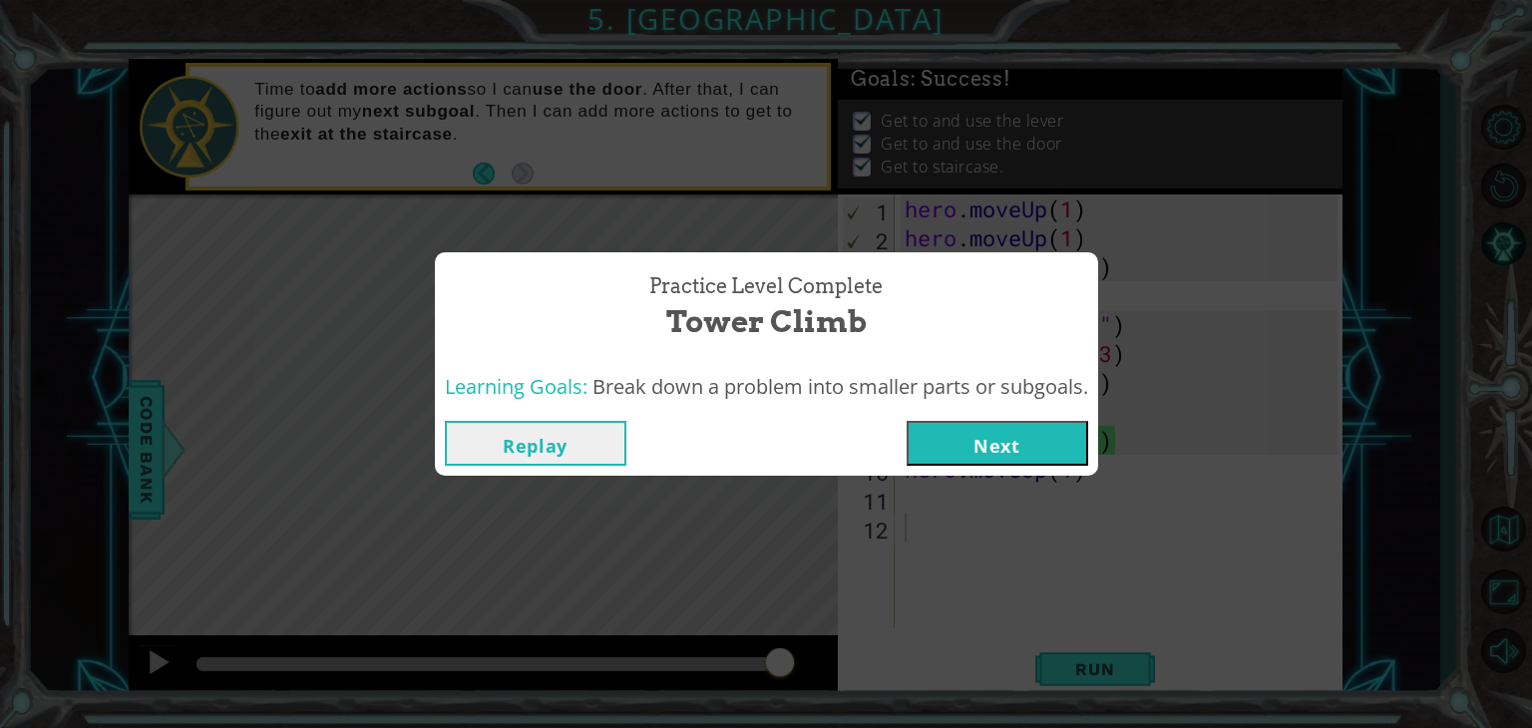
click at [974, 452] on button "Next" at bounding box center [998, 443] width 182 height 45
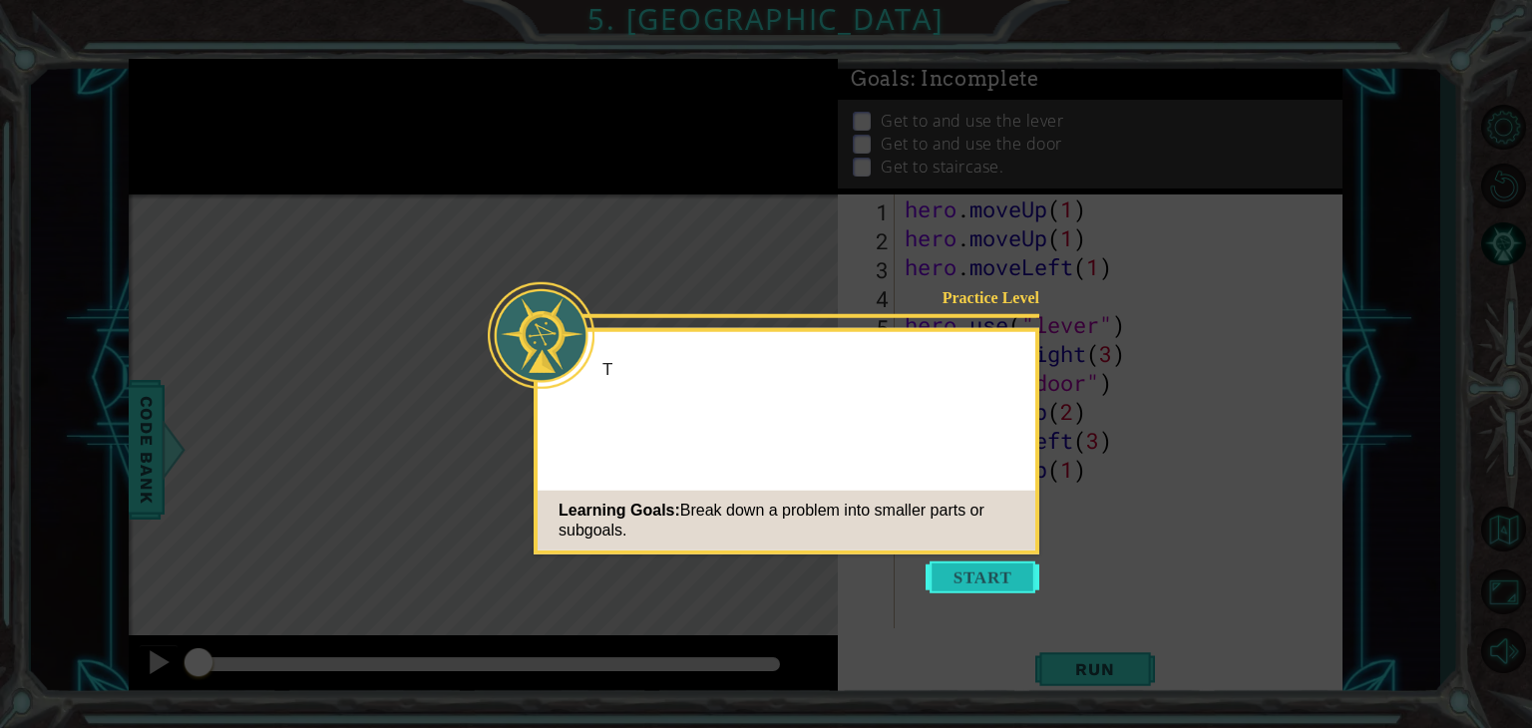
click at [957, 569] on button "Start" at bounding box center [983, 578] width 114 height 32
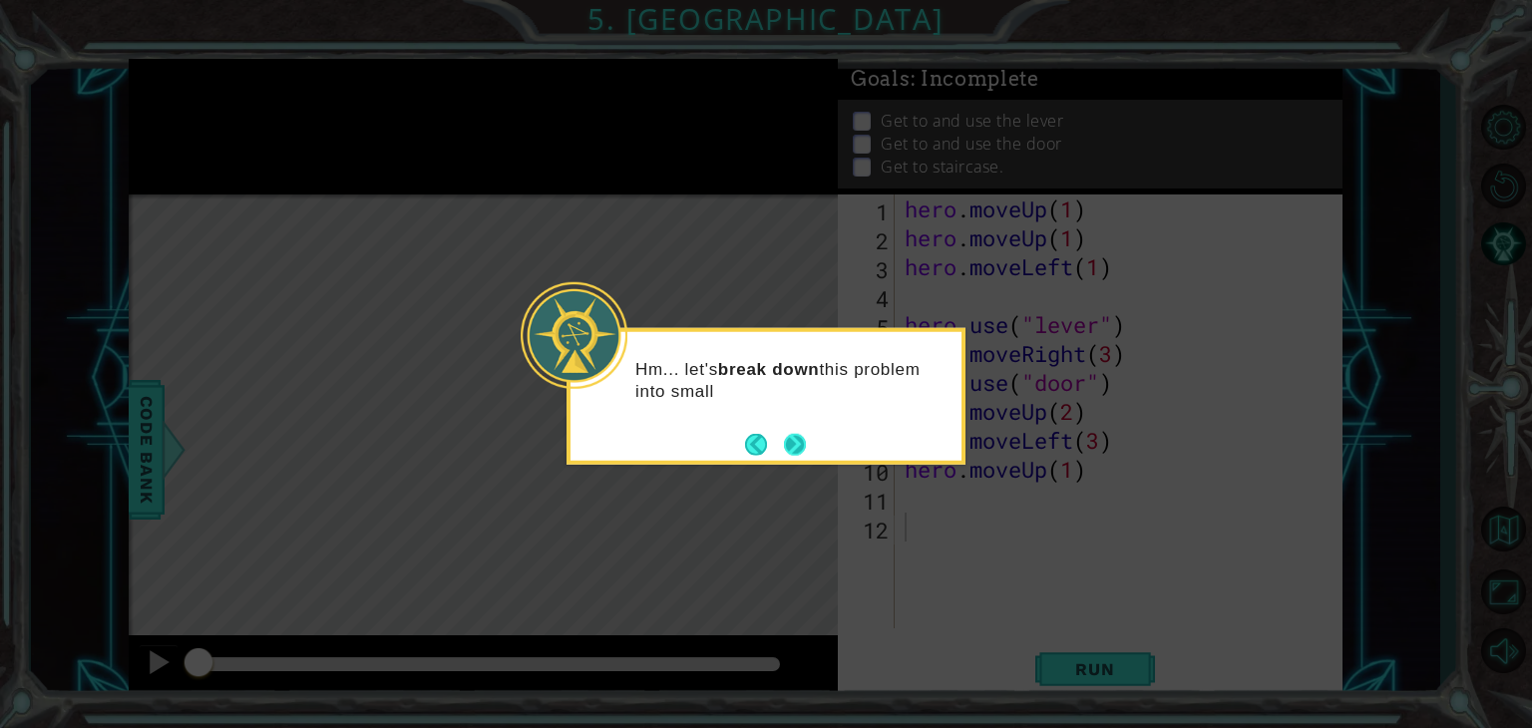
click at [806, 437] on button "Next" at bounding box center [795, 444] width 22 height 22
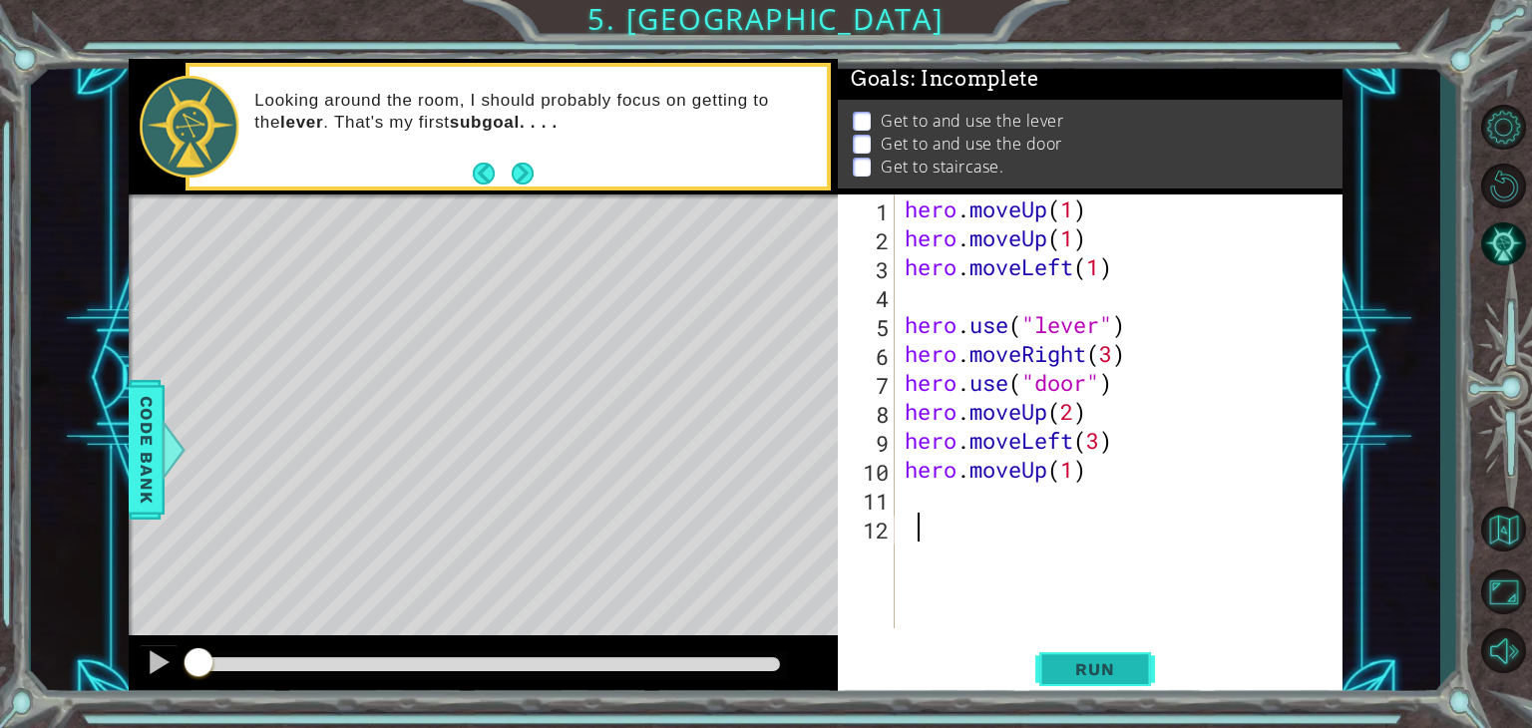
click at [1046, 663] on button "Run" at bounding box center [1095, 669] width 120 height 51
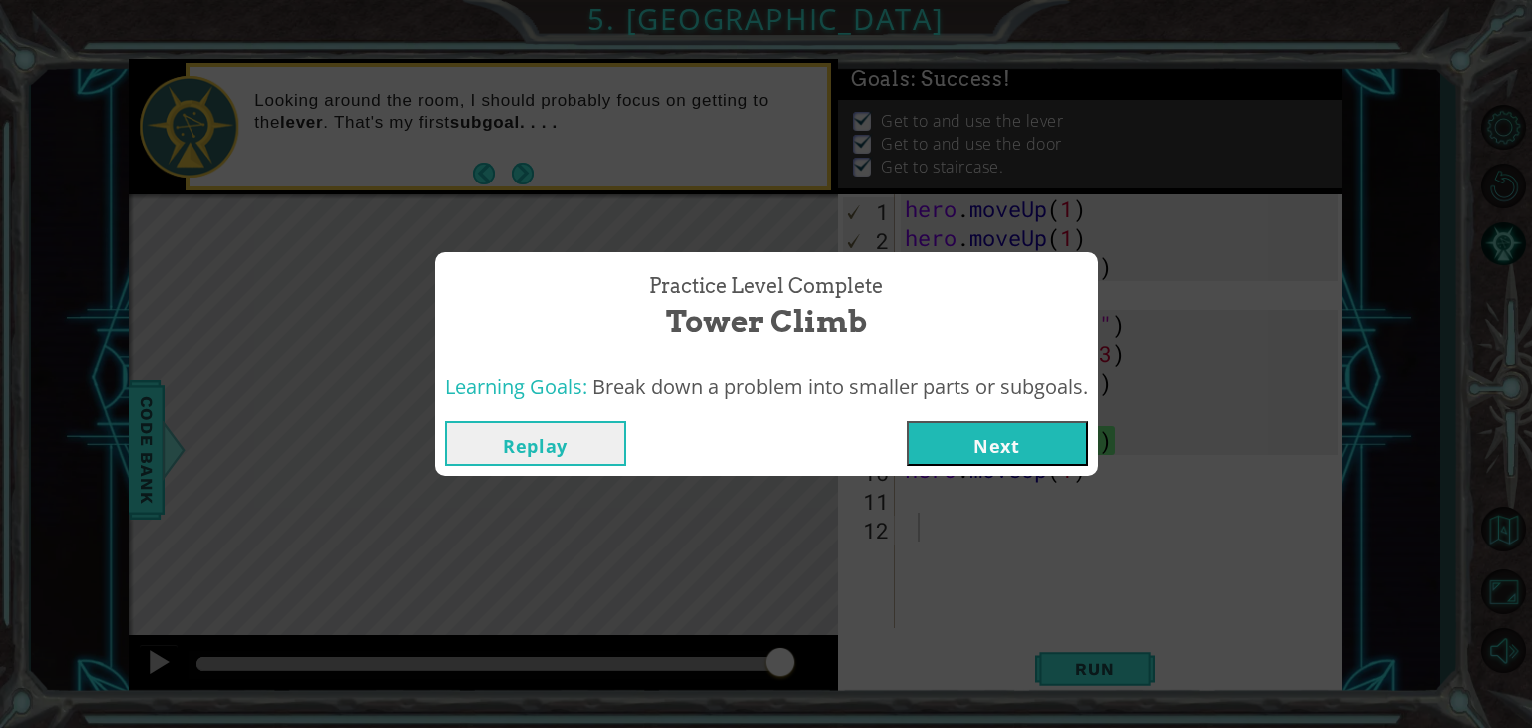
click at [974, 443] on button "Next" at bounding box center [998, 443] width 182 height 45
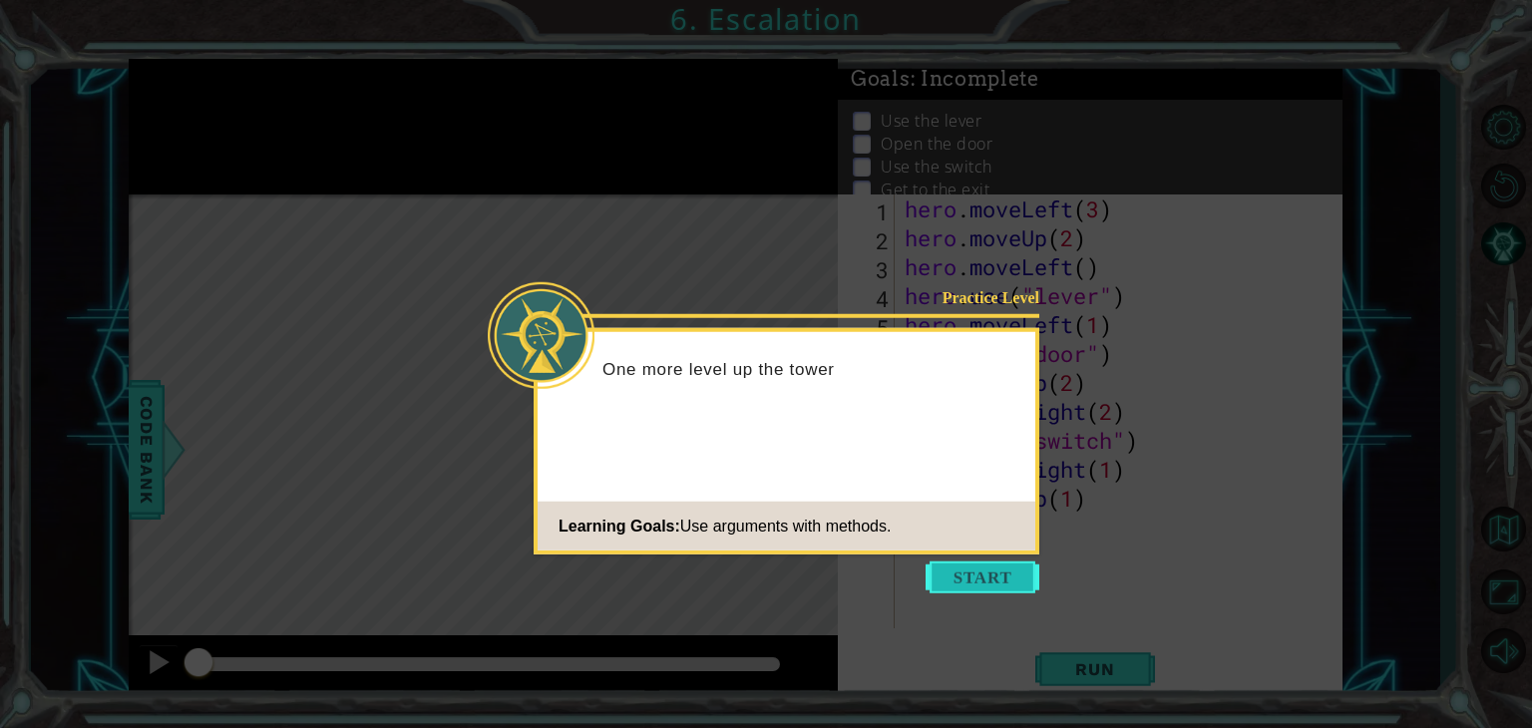
click at [959, 574] on button "Start" at bounding box center [983, 578] width 114 height 32
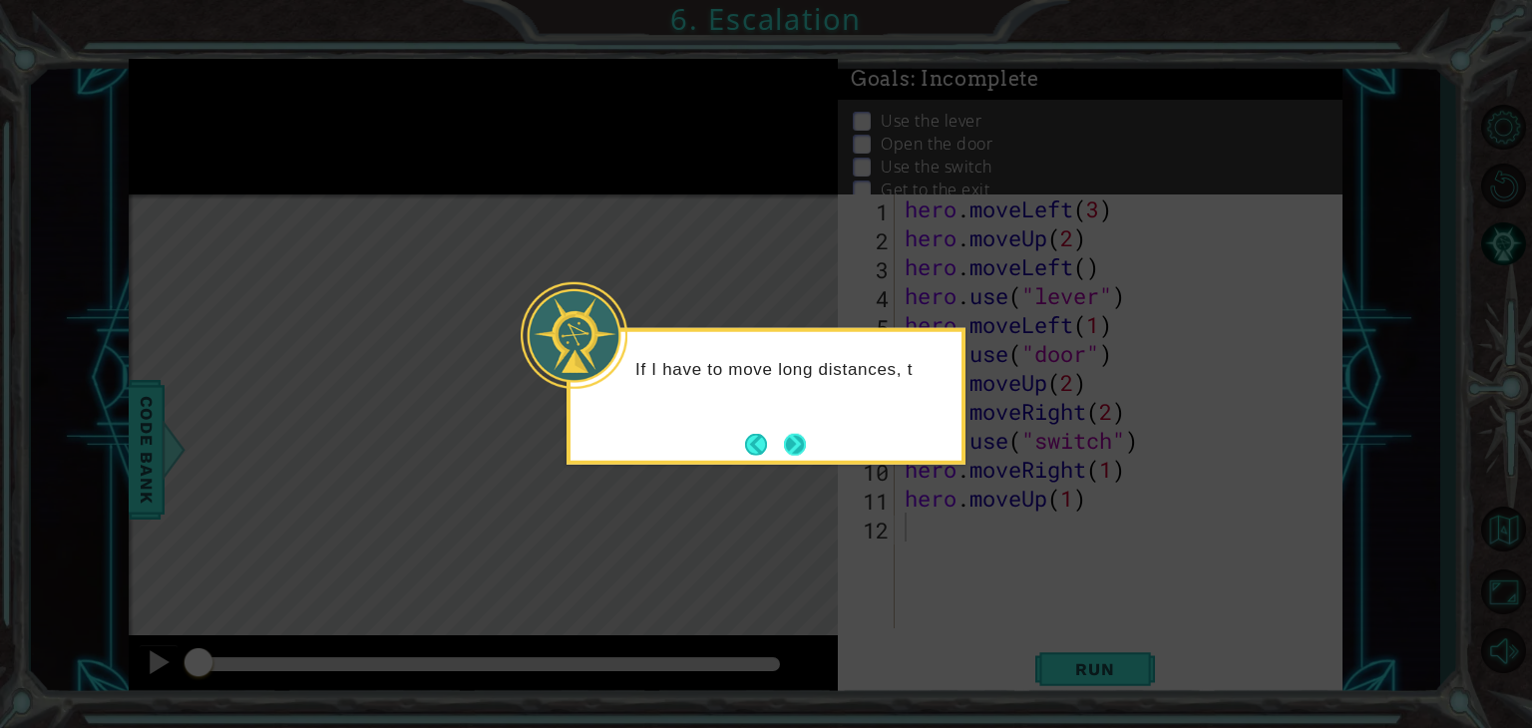
click at [784, 436] on button "Next" at bounding box center [795, 444] width 22 height 22
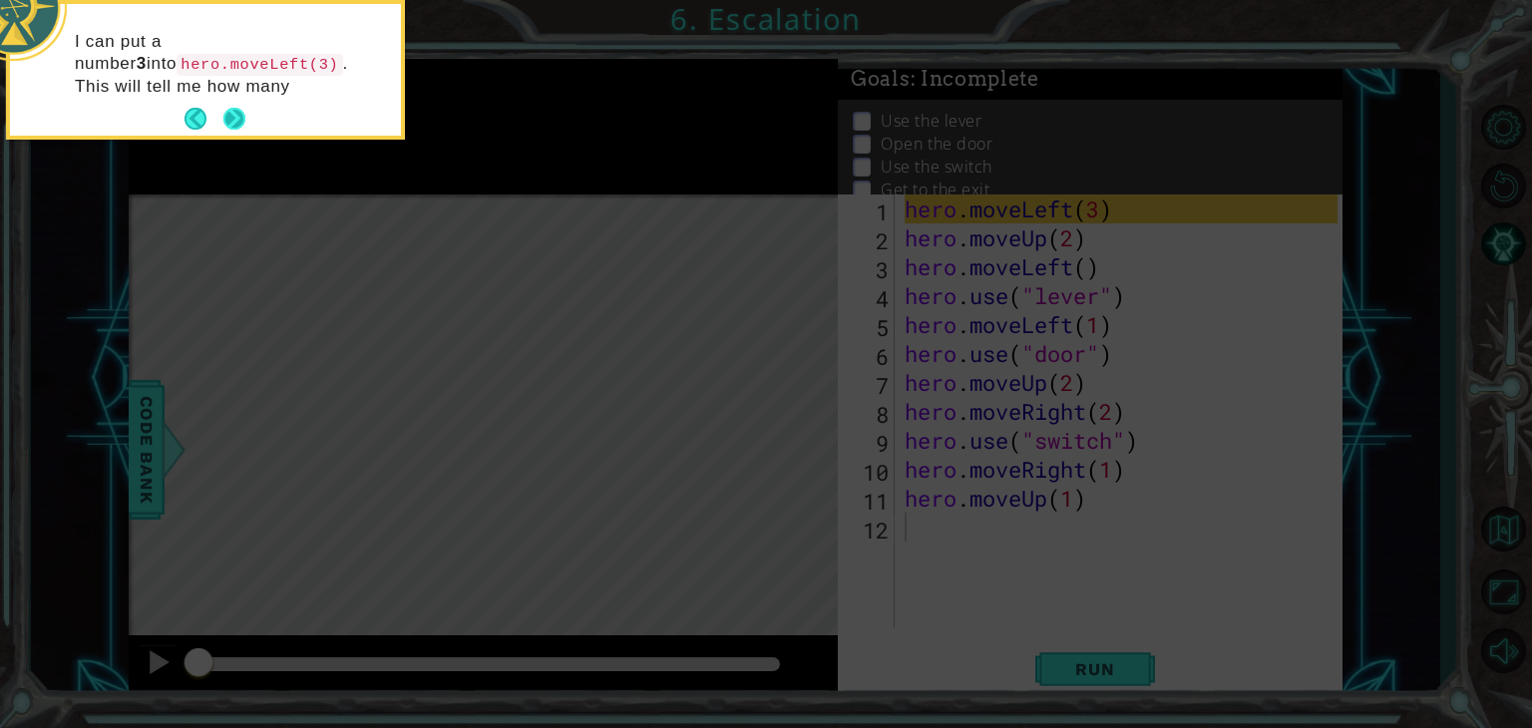
click at [239, 121] on button "Next" at bounding box center [234, 119] width 22 height 22
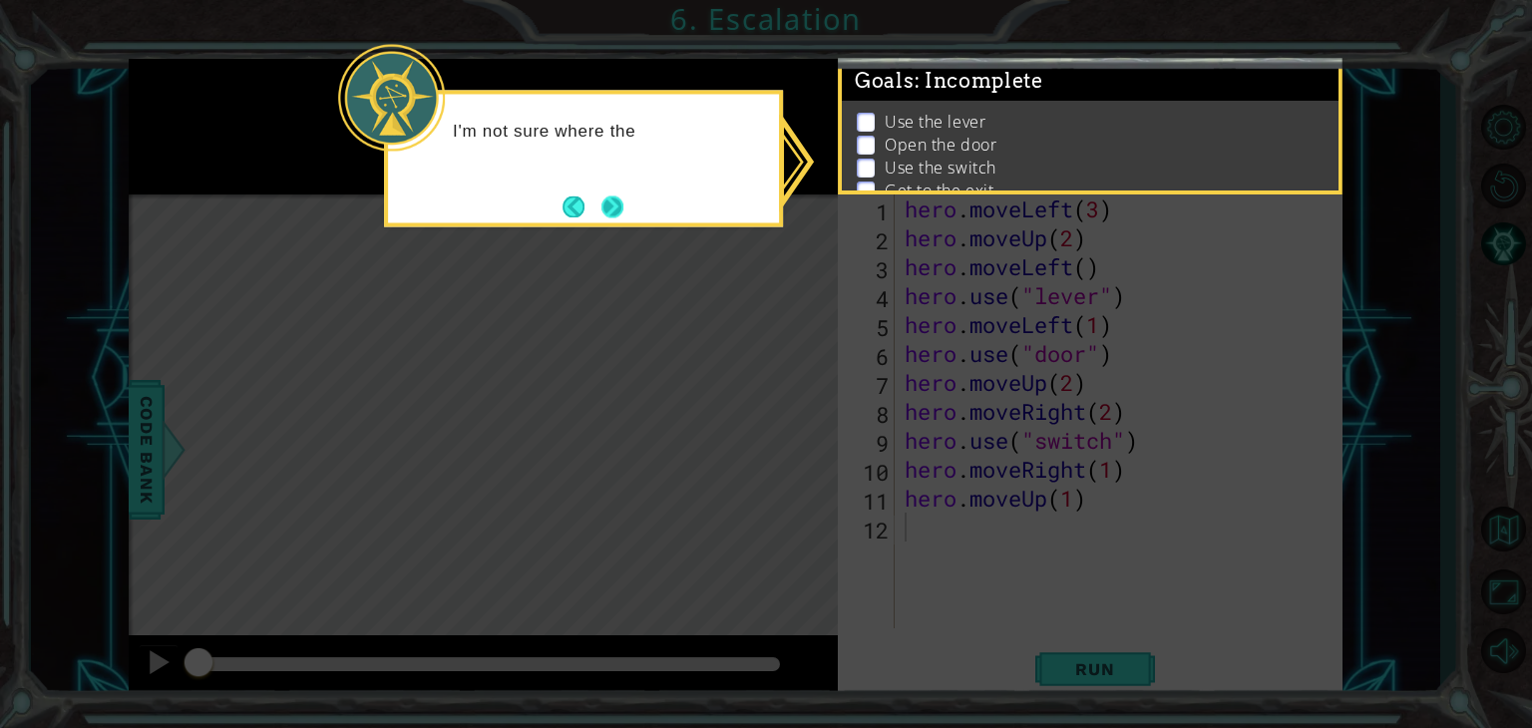
click at [611, 215] on button "Next" at bounding box center [612, 207] width 22 height 22
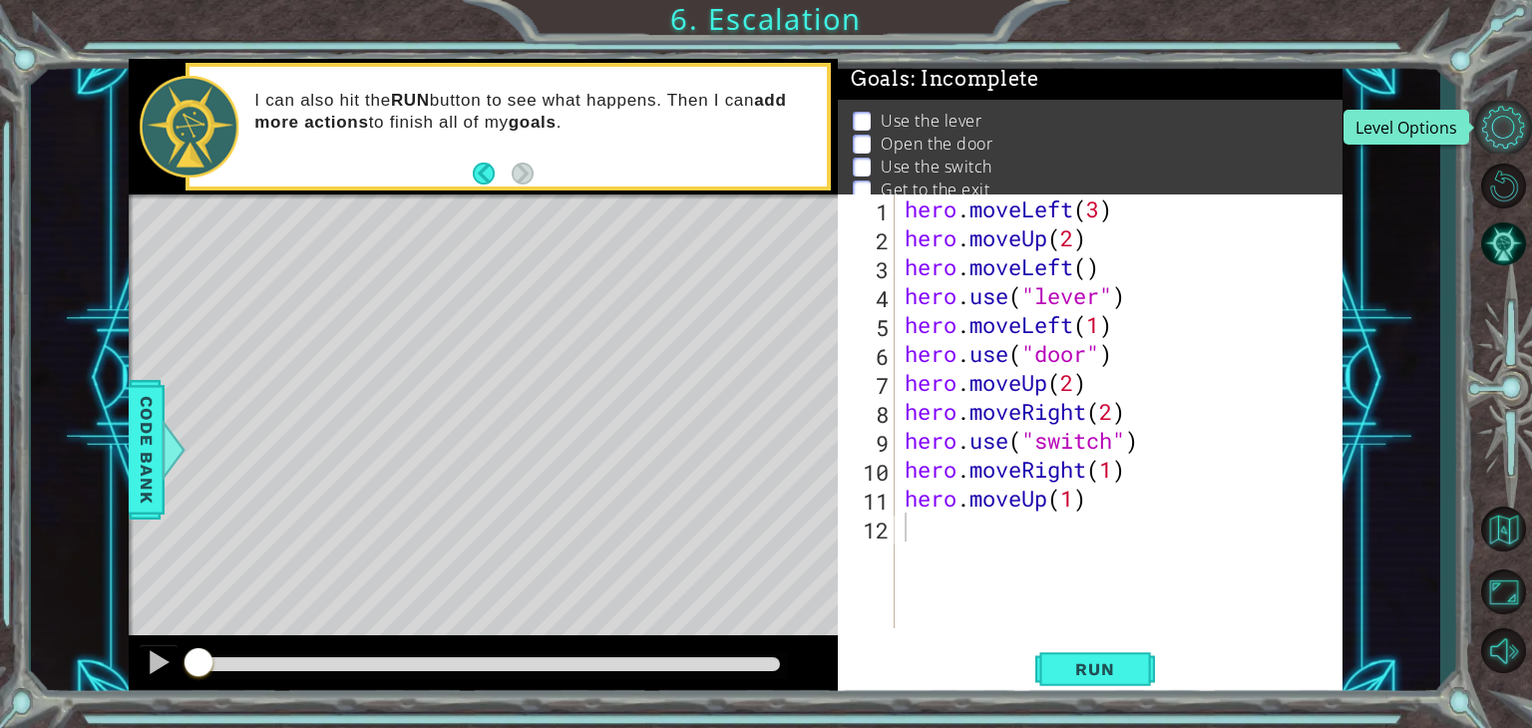
click at [1505, 126] on button "Level Options" at bounding box center [1503, 127] width 58 height 53
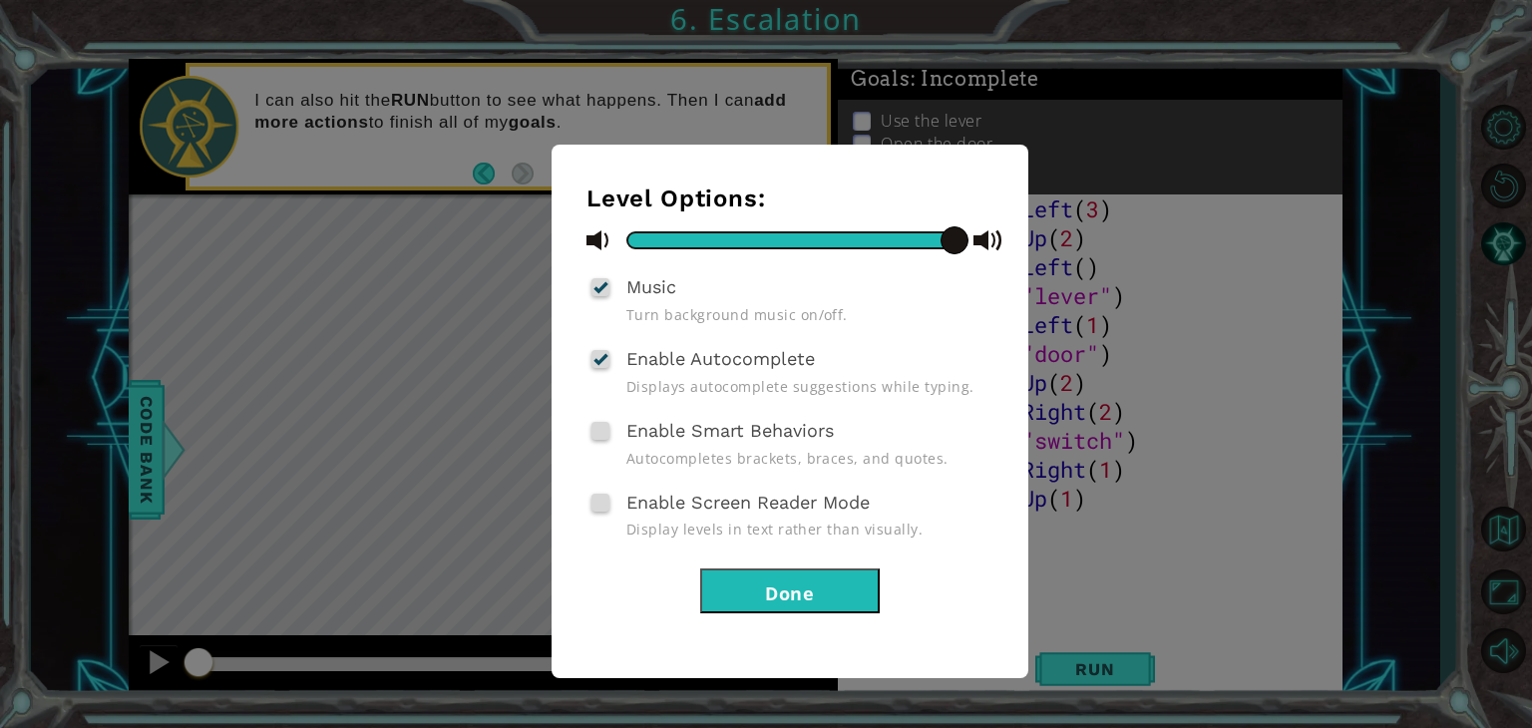
click at [819, 582] on button "Done" at bounding box center [790, 591] width 180 height 45
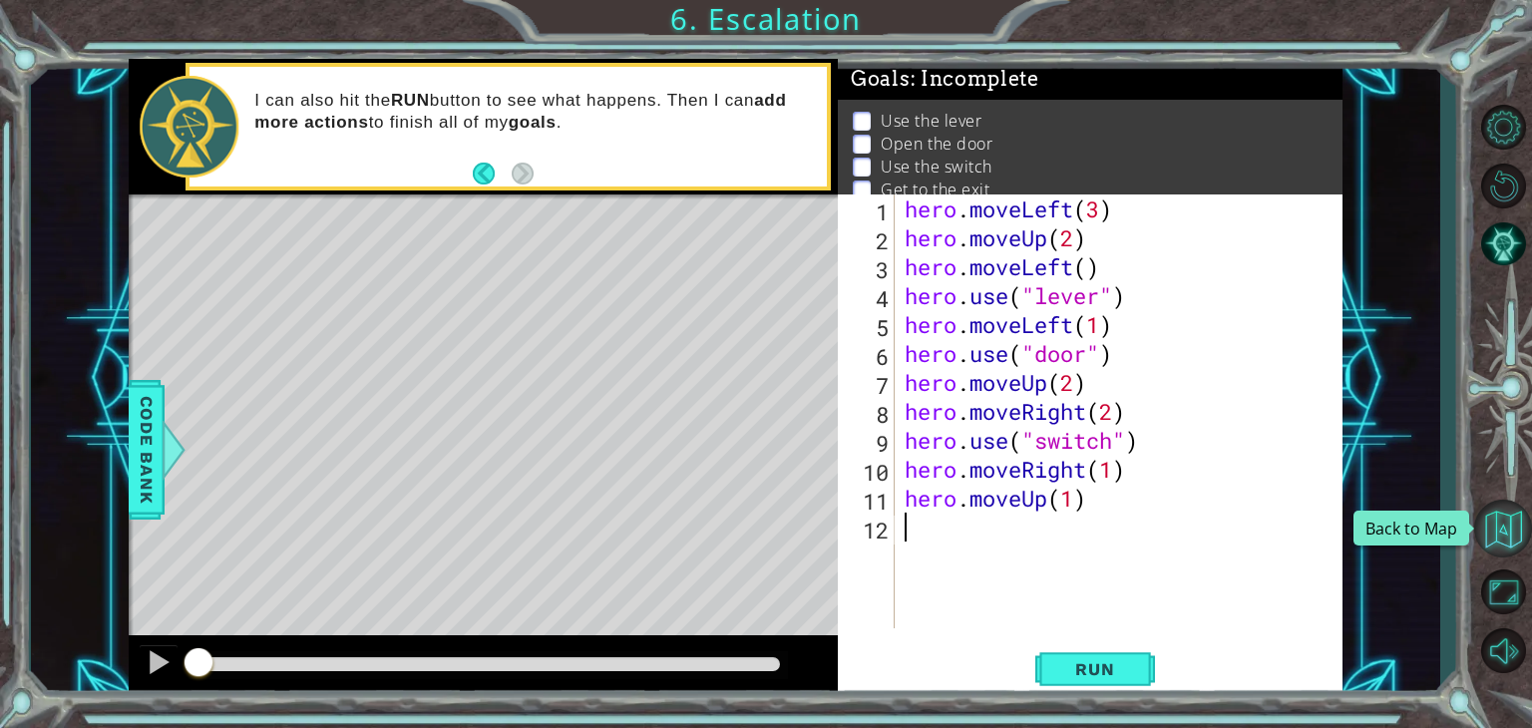
click at [1492, 519] on button "Back to Map" at bounding box center [1503, 529] width 58 height 58
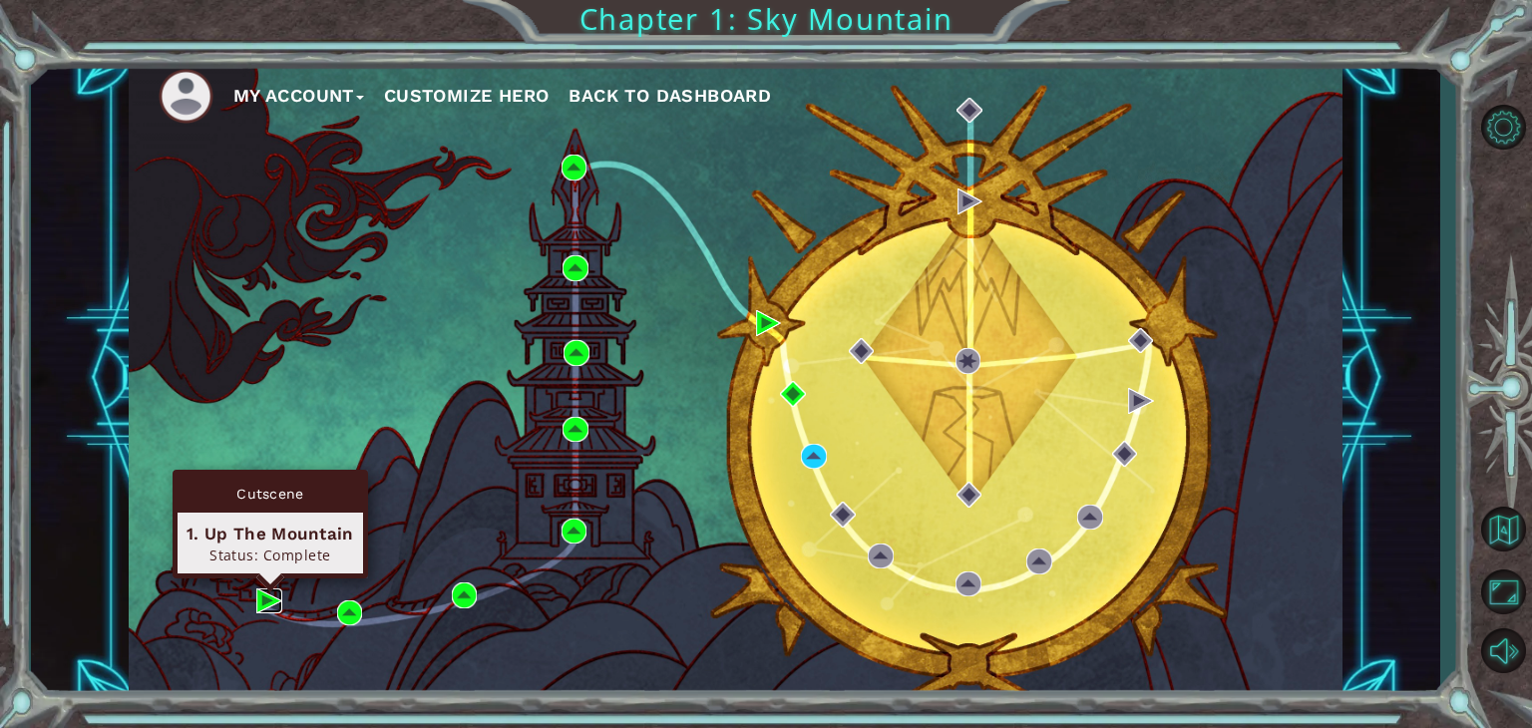
click at [268, 596] on img at bounding box center [269, 602] width 26 height 26
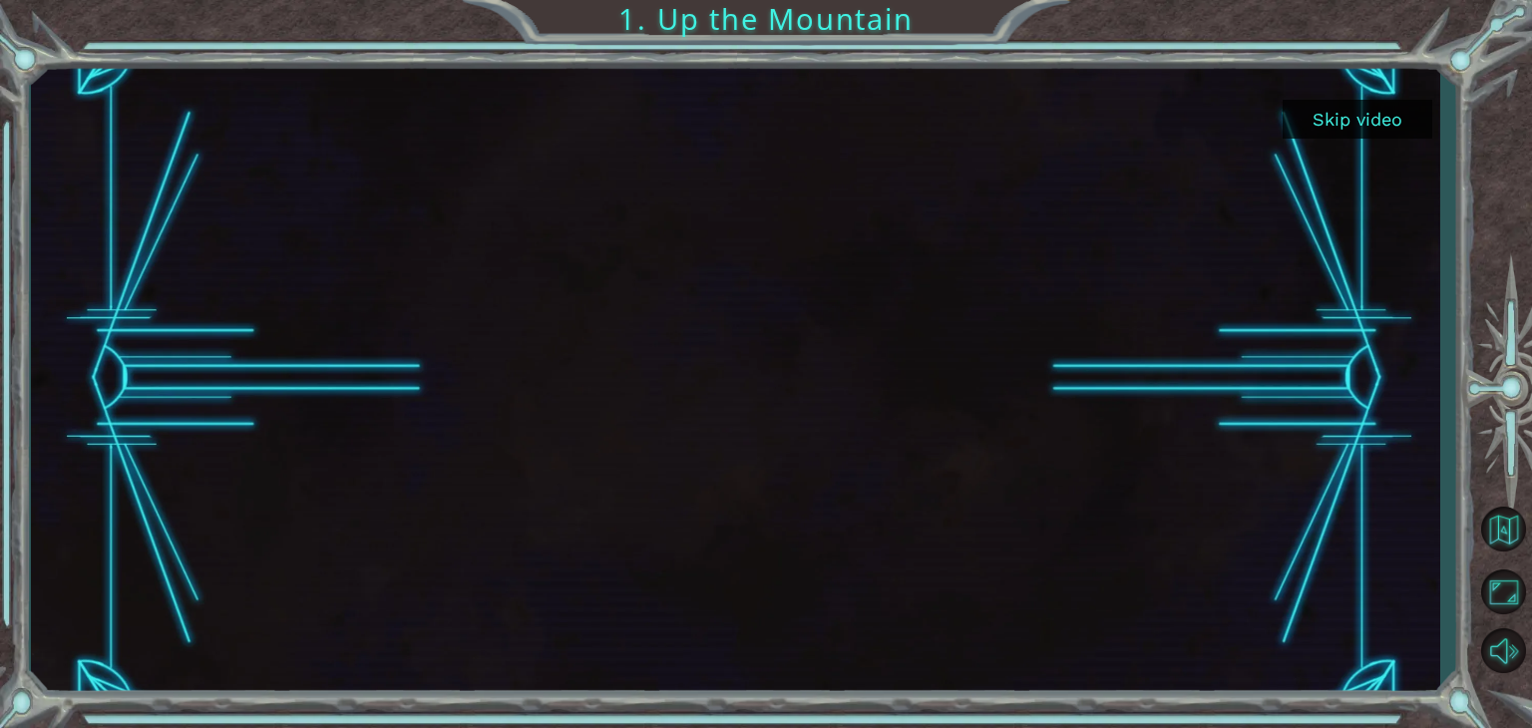
click at [1363, 129] on button "Skip video" at bounding box center [1358, 119] width 150 height 39
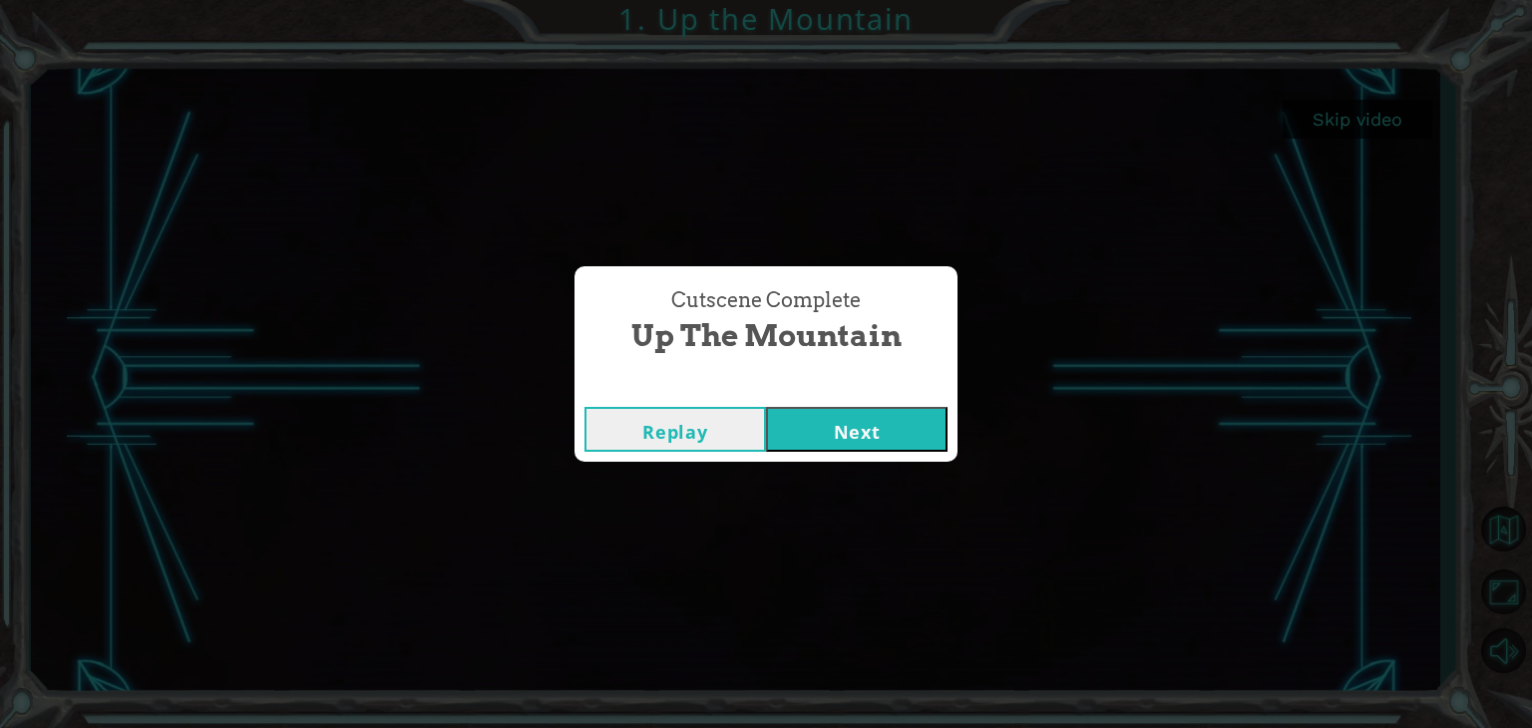
click at [788, 428] on button "Next" at bounding box center [857, 429] width 182 height 45
